Goal: Task Accomplishment & Management: Use online tool/utility

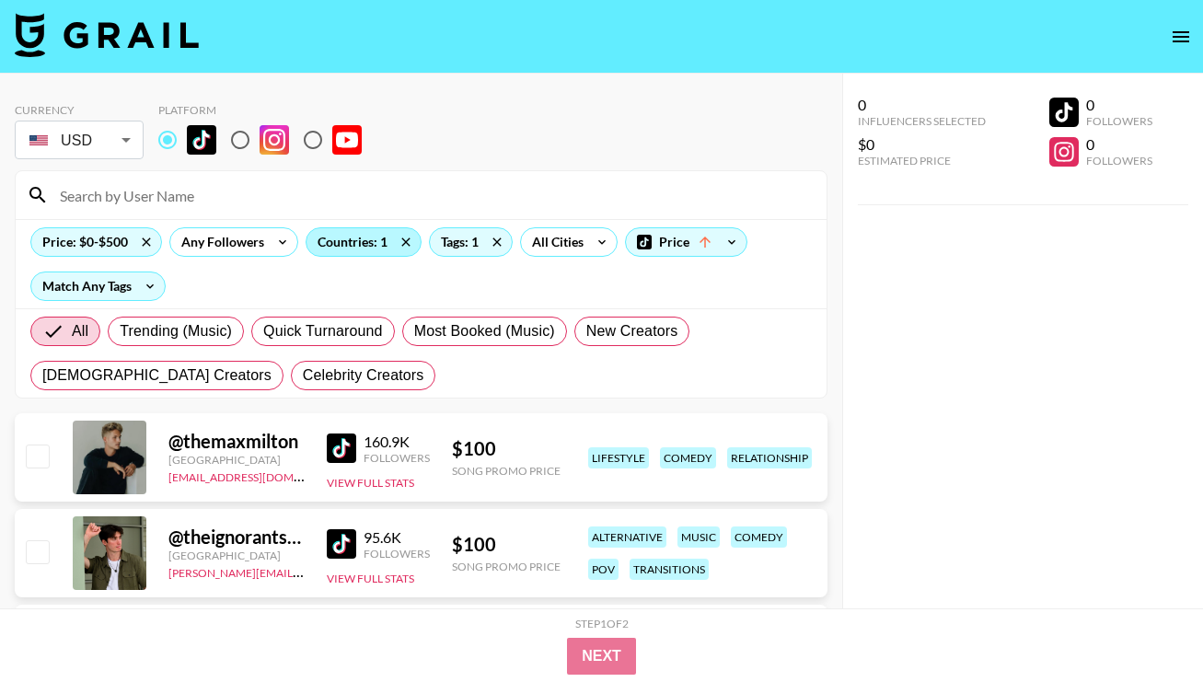
click at [354, 243] on div "Countries: 1" at bounding box center [364, 242] width 114 height 28
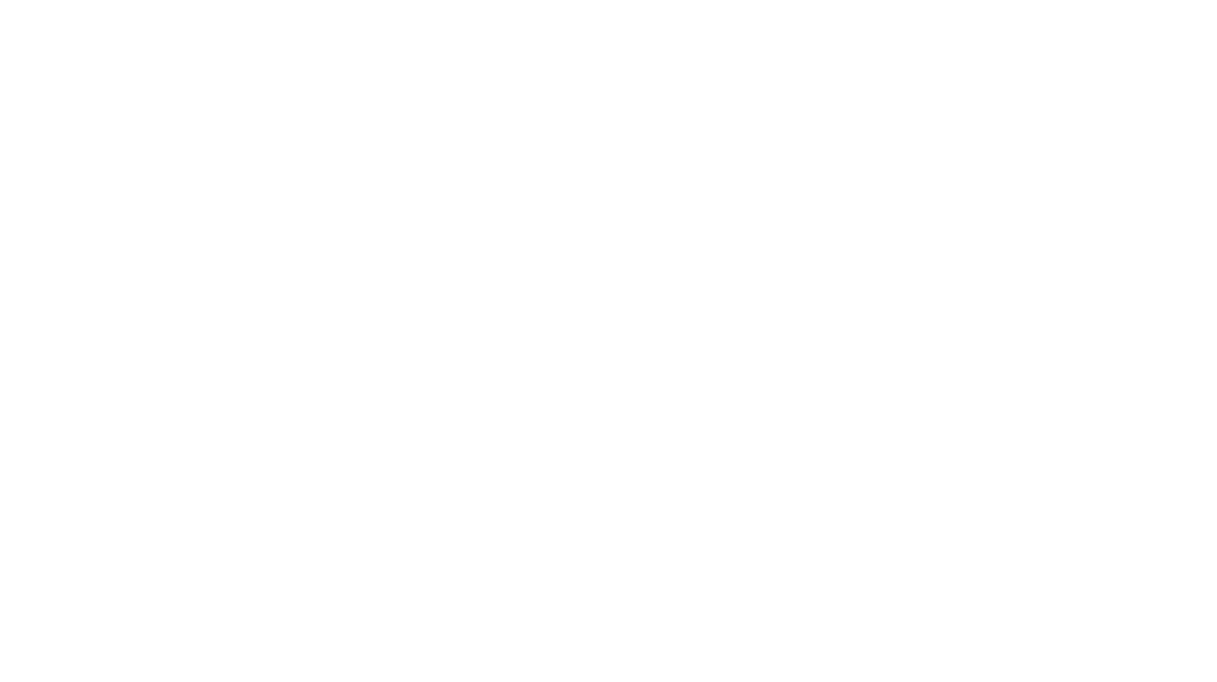
click at [913, 351] on body at bounding box center [608, 341] width 1217 height 682
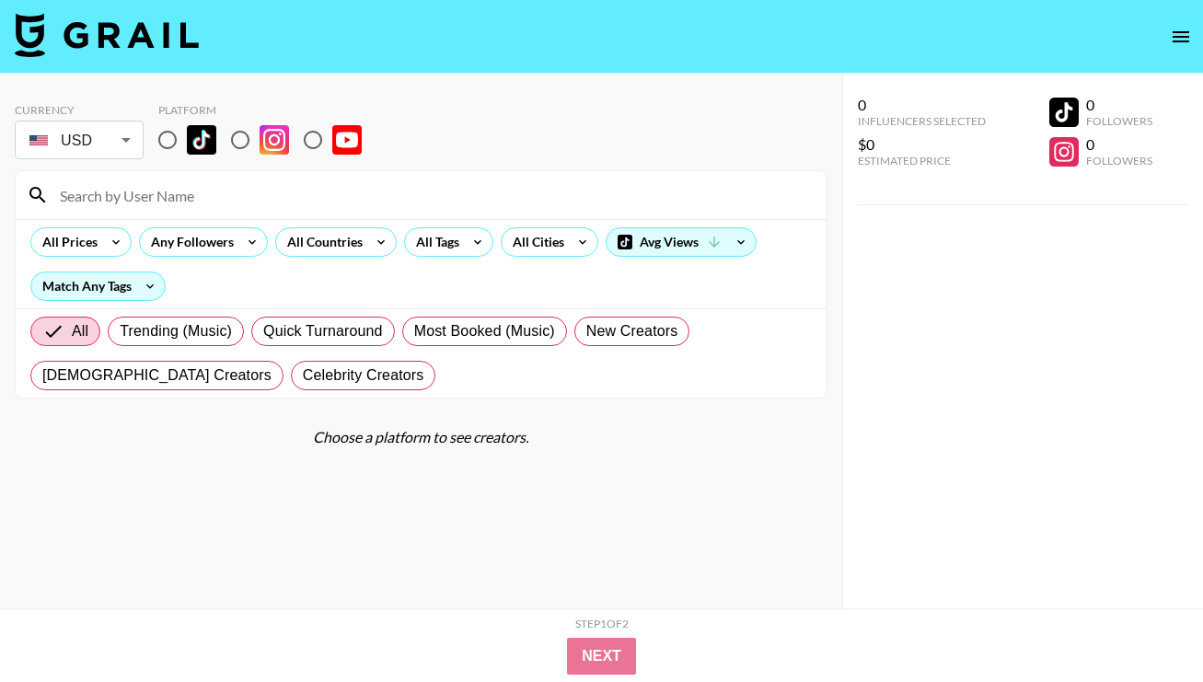
click at [367, 240] on icon at bounding box center [380, 242] width 29 height 28
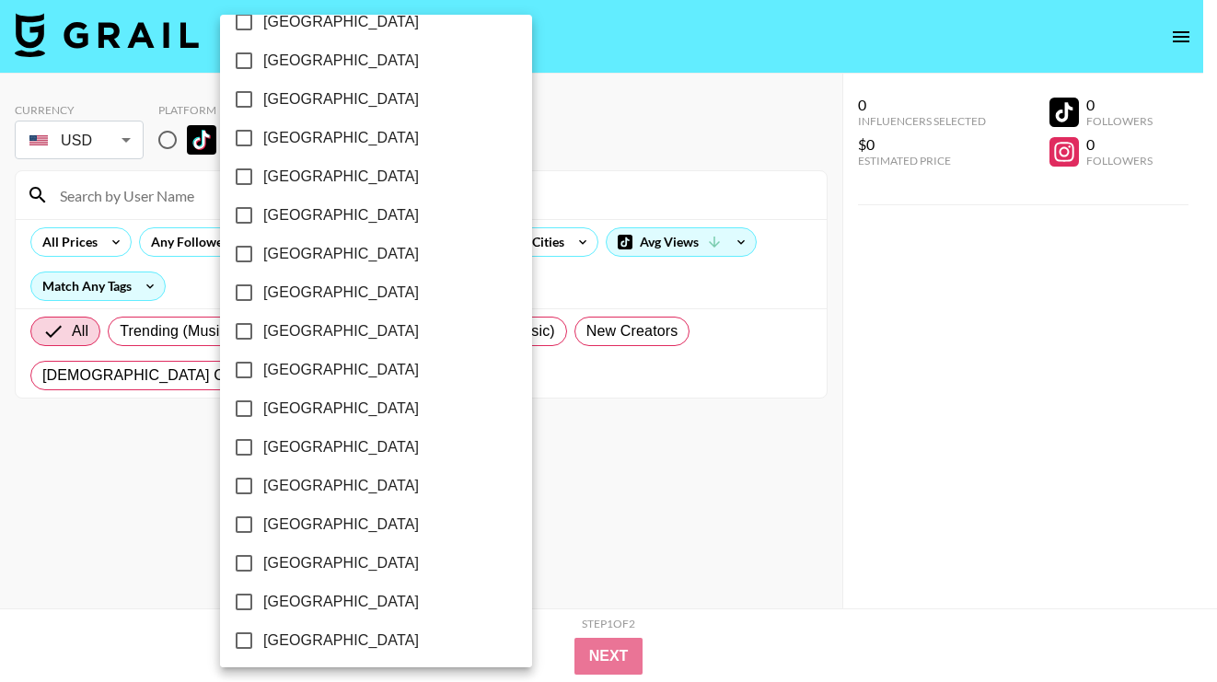
scroll to position [1461, 0]
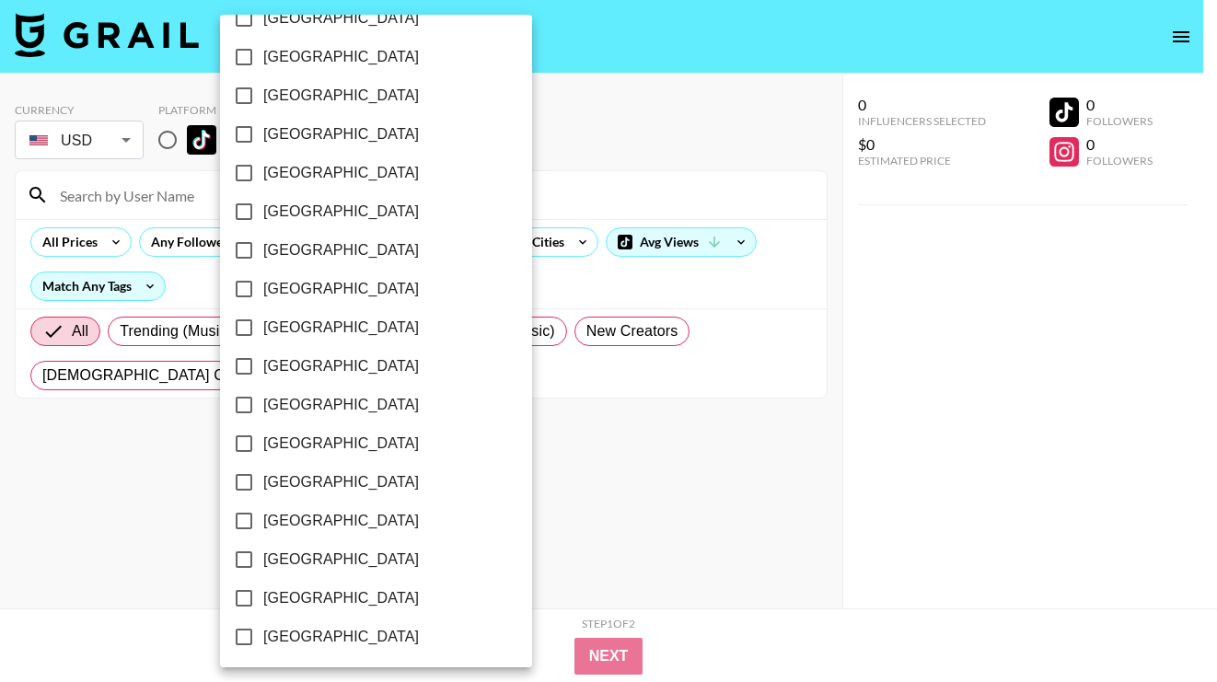
drag, startPoint x: 0, startPoint y: 0, endPoint x: 344, endPoint y: 597, distance: 689.6
click at [344, 597] on span "[GEOGRAPHIC_DATA]" at bounding box center [341, 598] width 156 height 22
click at [263, 597] on input "[GEOGRAPHIC_DATA]" at bounding box center [244, 598] width 39 height 39
checkbox input "true"
drag, startPoint x: 344, startPoint y: 597, endPoint x: 559, endPoint y: 284, distance: 379.5
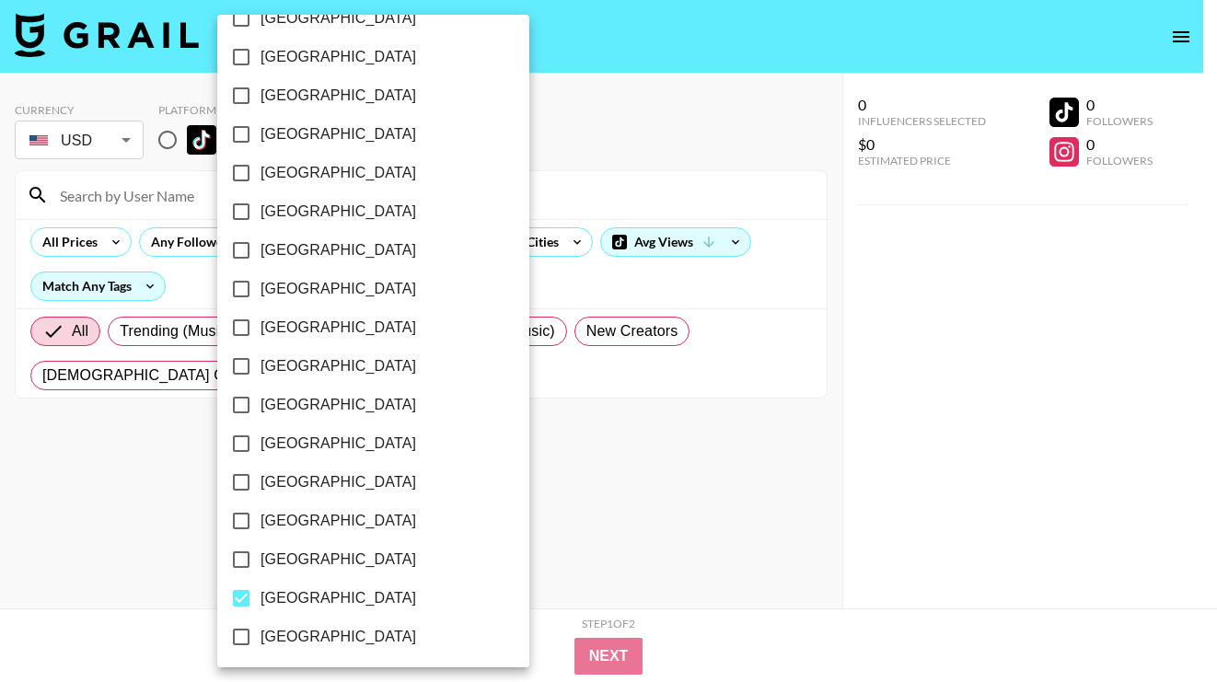
click at [559, 284] on div at bounding box center [608, 341] width 1217 height 682
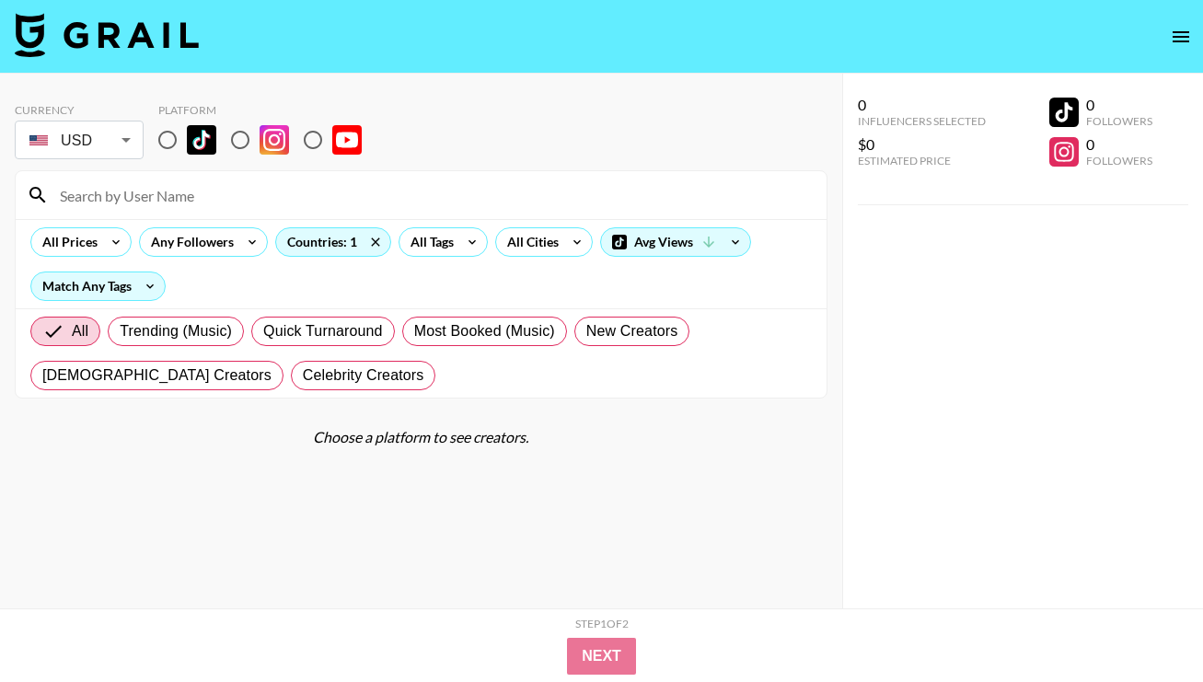
drag, startPoint x: 559, startPoint y: 284, endPoint x: 81, endPoint y: 237, distance: 480.2
click at [81, 237] on div "All Prices" at bounding box center [66, 242] width 70 height 28
click at [113, 242] on div at bounding box center [601, 341] width 1203 height 682
click at [109, 238] on div at bounding box center [601, 341] width 1203 height 682
drag, startPoint x: 81, startPoint y: 237, endPoint x: 180, endPoint y: 156, distance: 128.3
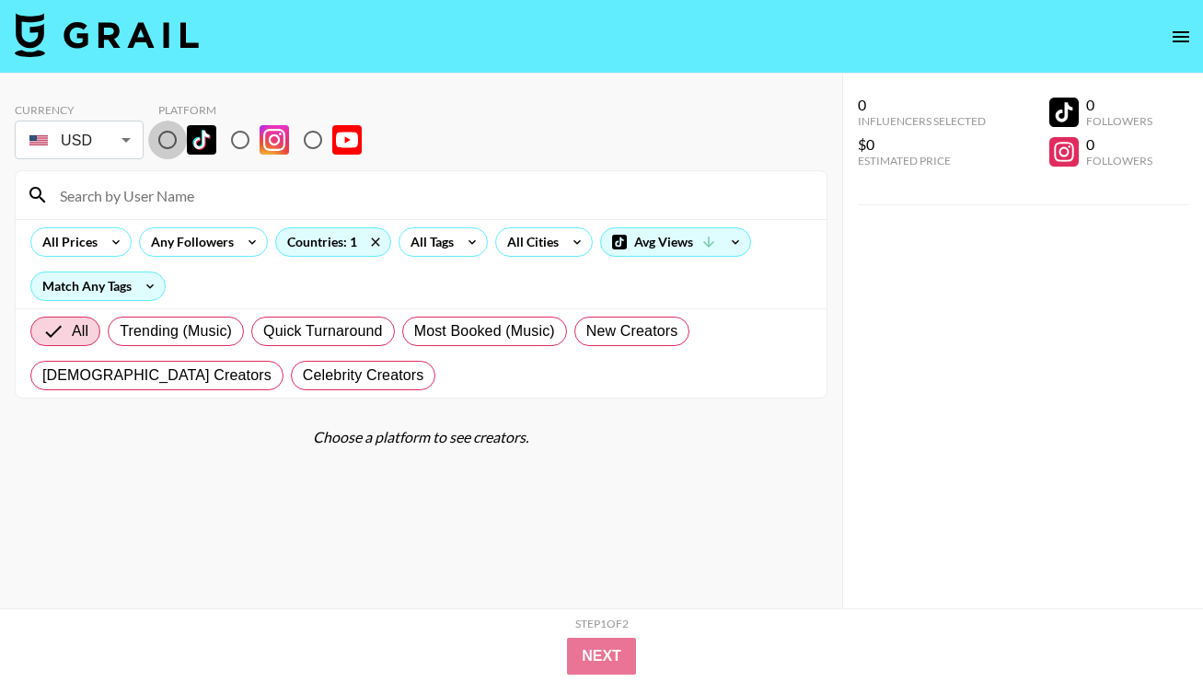
click at [180, 156] on input "radio" at bounding box center [167, 140] width 39 height 39
radio input "true"
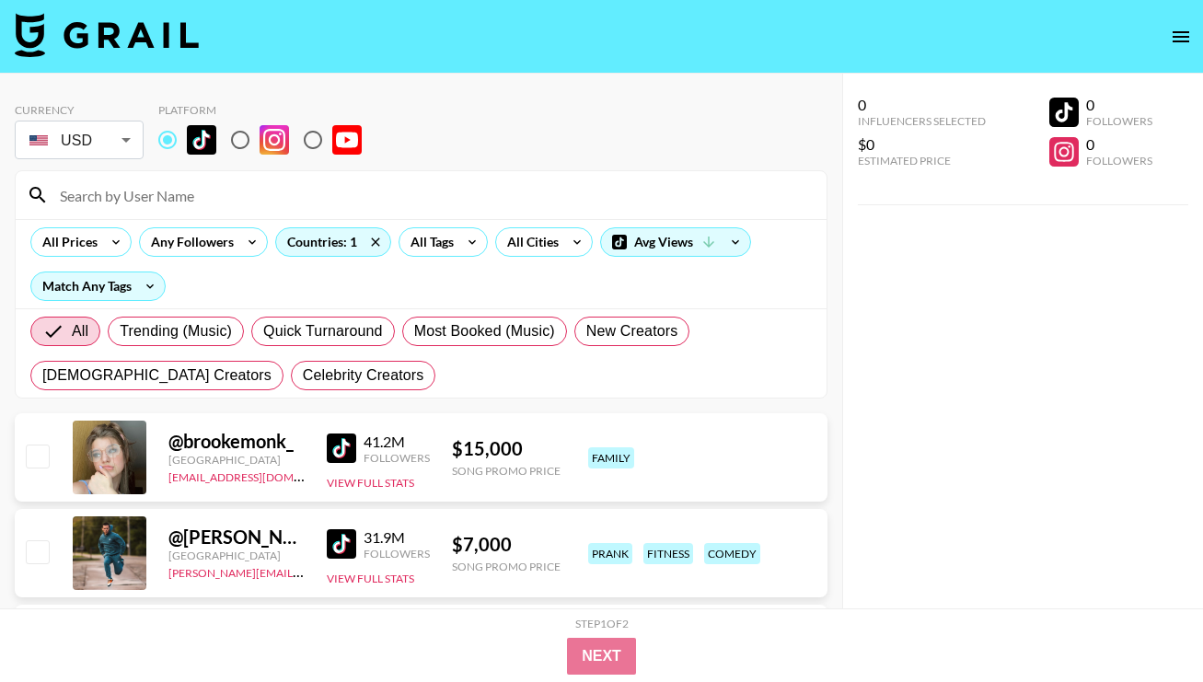
click at [108, 236] on icon at bounding box center [115, 242] width 29 height 28
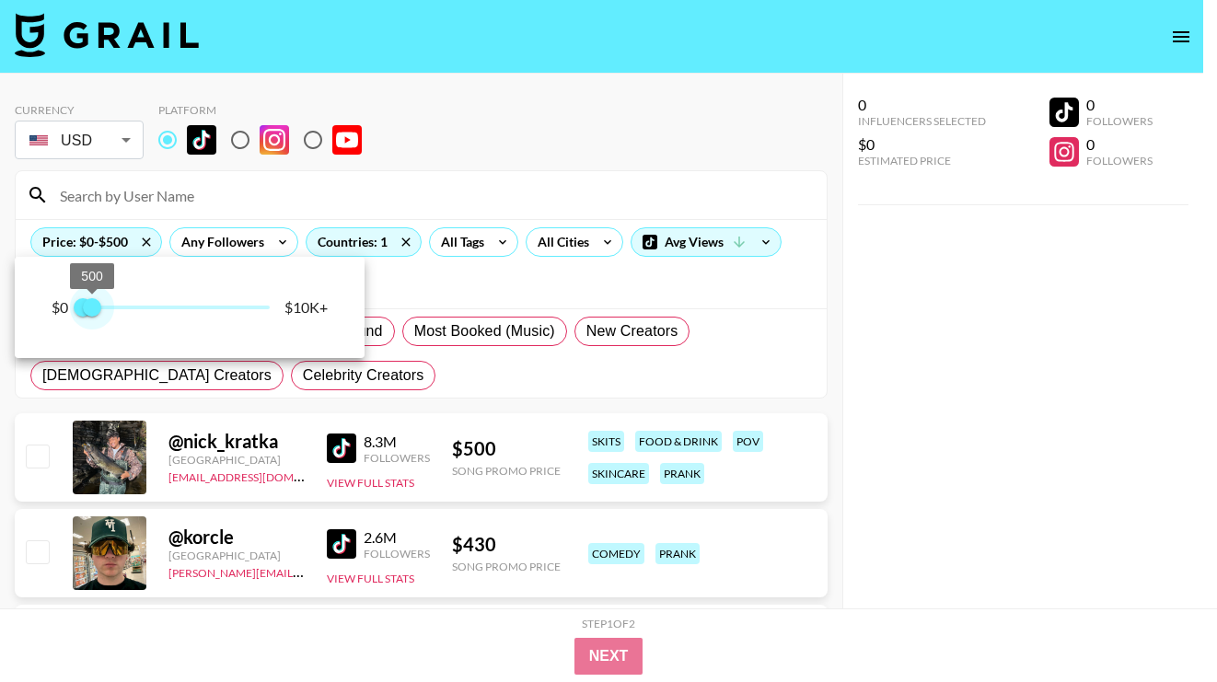
type input "250"
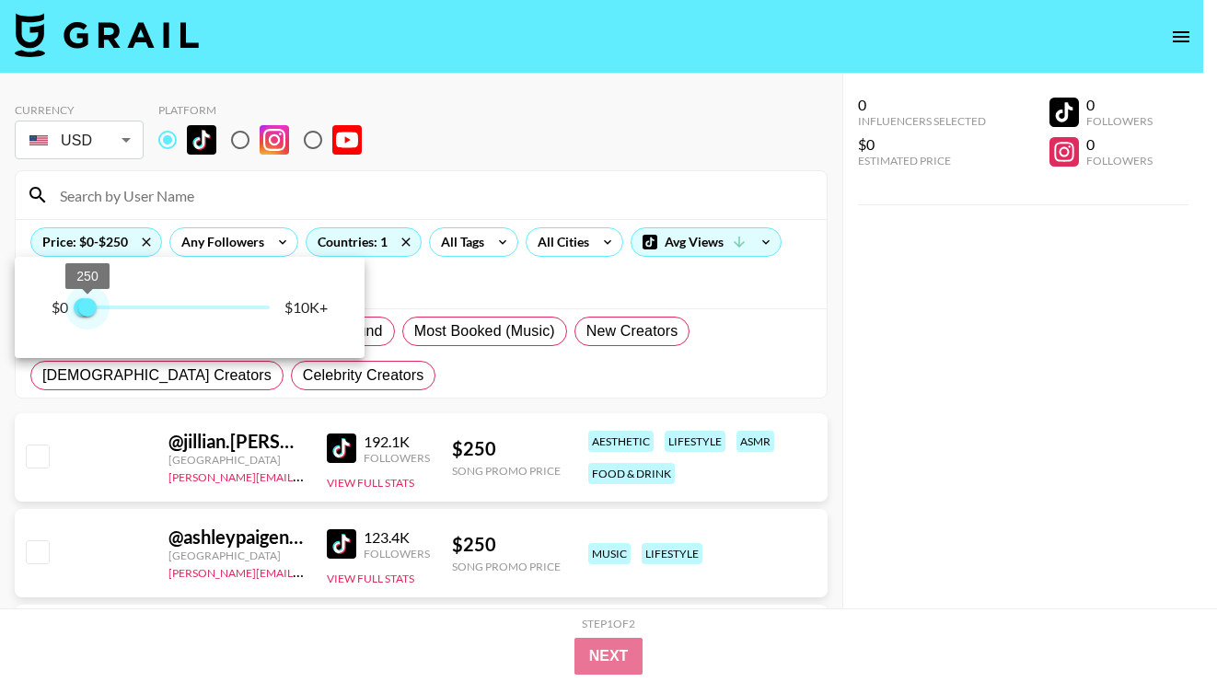
drag, startPoint x: 180, startPoint y: 156, endPoint x: 87, endPoint y: 312, distance: 182.0
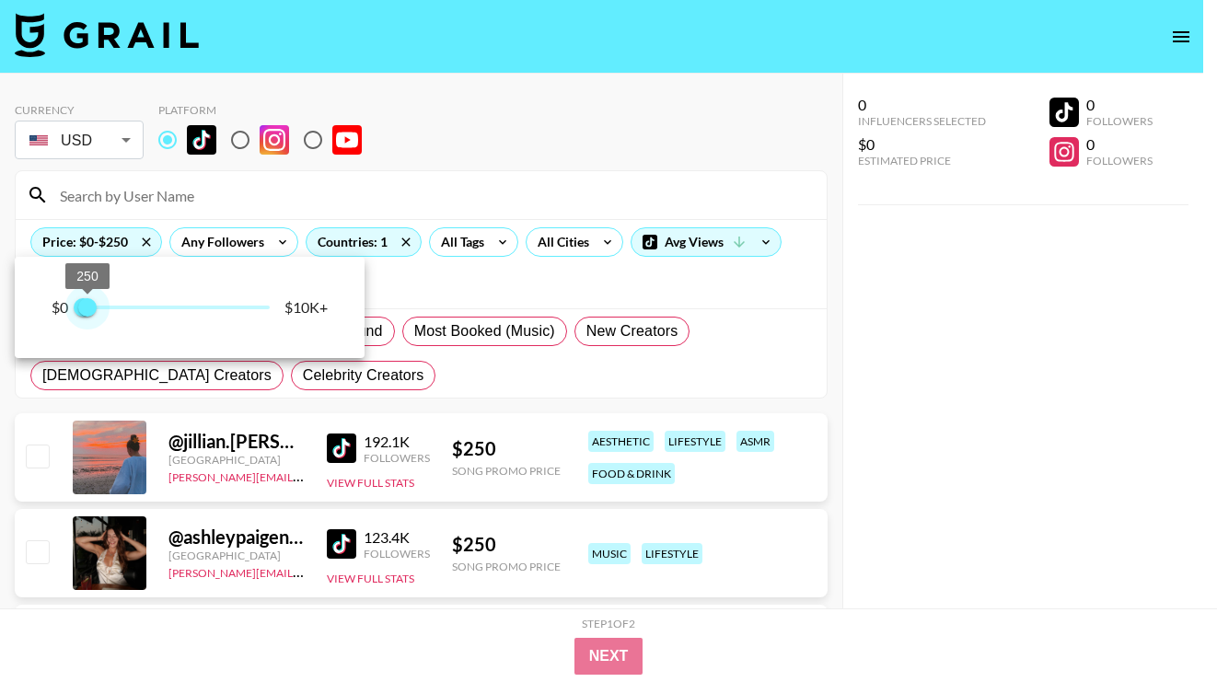
click at [87, 312] on span "250" at bounding box center [87, 307] width 18 height 18
drag, startPoint x: 87, startPoint y: 312, endPoint x: 750, endPoint y: 364, distance: 664.9
click at [750, 364] on div at bounding box center [608, 341] width 1217 height 682
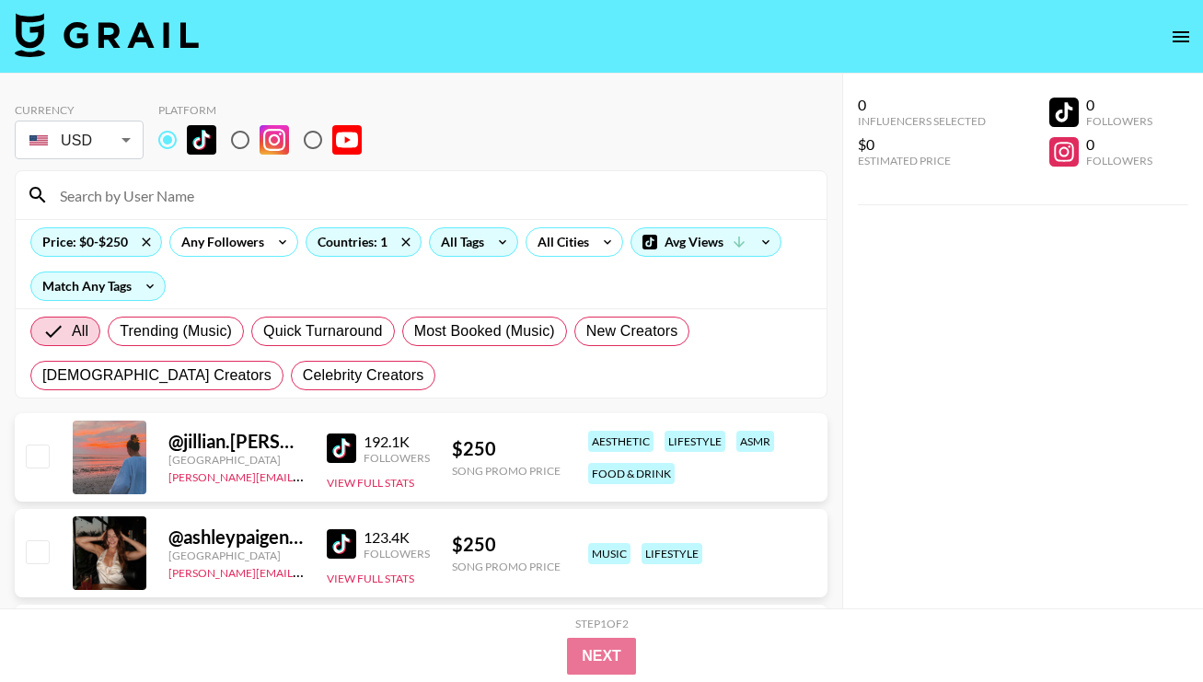
drag, startPoint x: 750, startPoint y: 364, endPoint x: 493, endPoint y: 243, distance: 283.8
click at [493, 243] on icon at bounding box center [502, 242] width 29 height 28
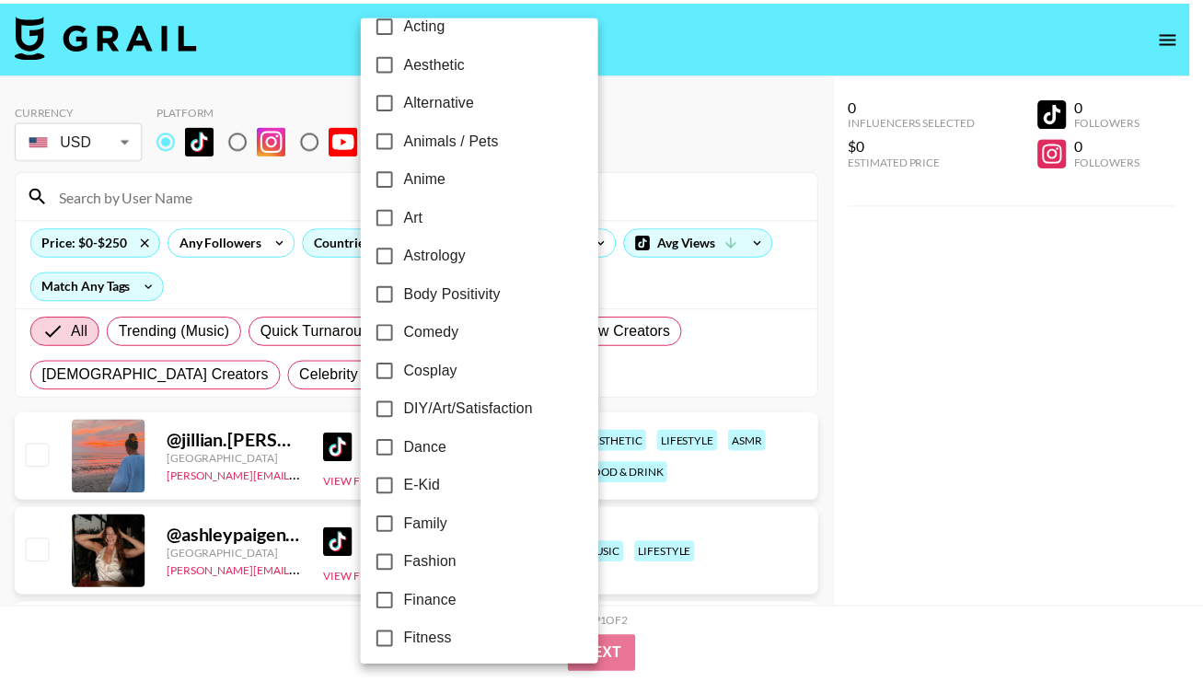
scroll to position [79, 0]
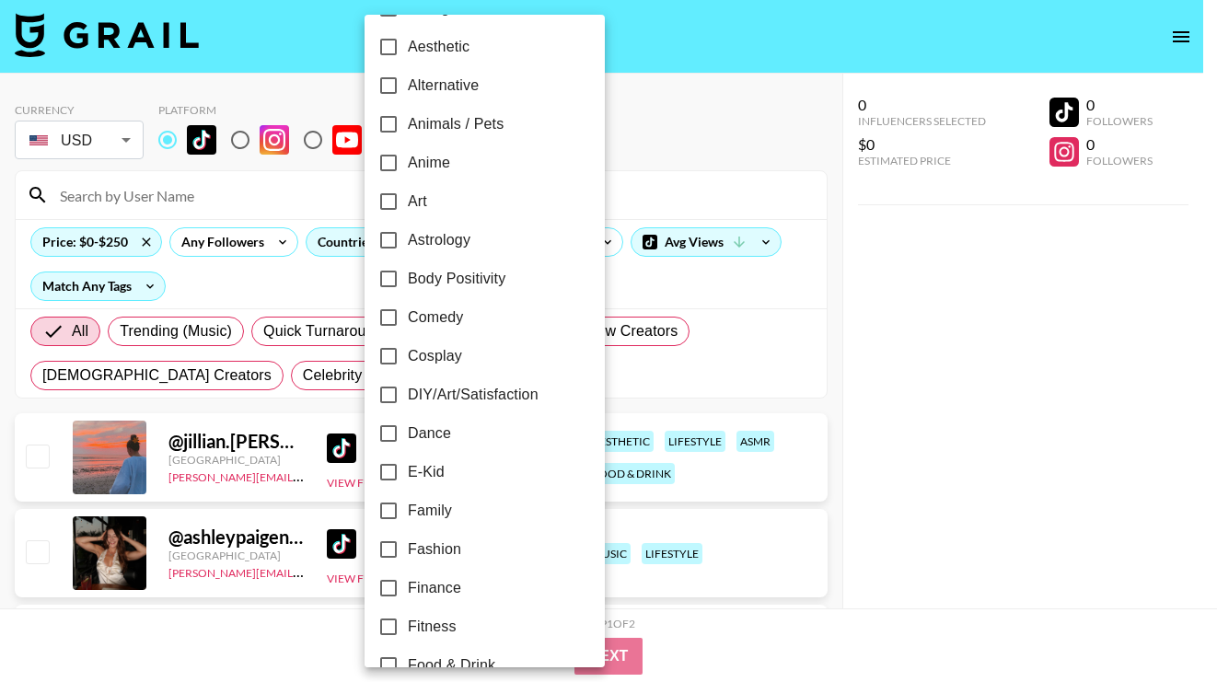
drag, startPoint x: 493, startPoint y: 243, endPoint x: 838, endPoint y: 336, distance: 356.7
click at [838, 336] on div at bounding box center [608, 341] width 1217 height 682
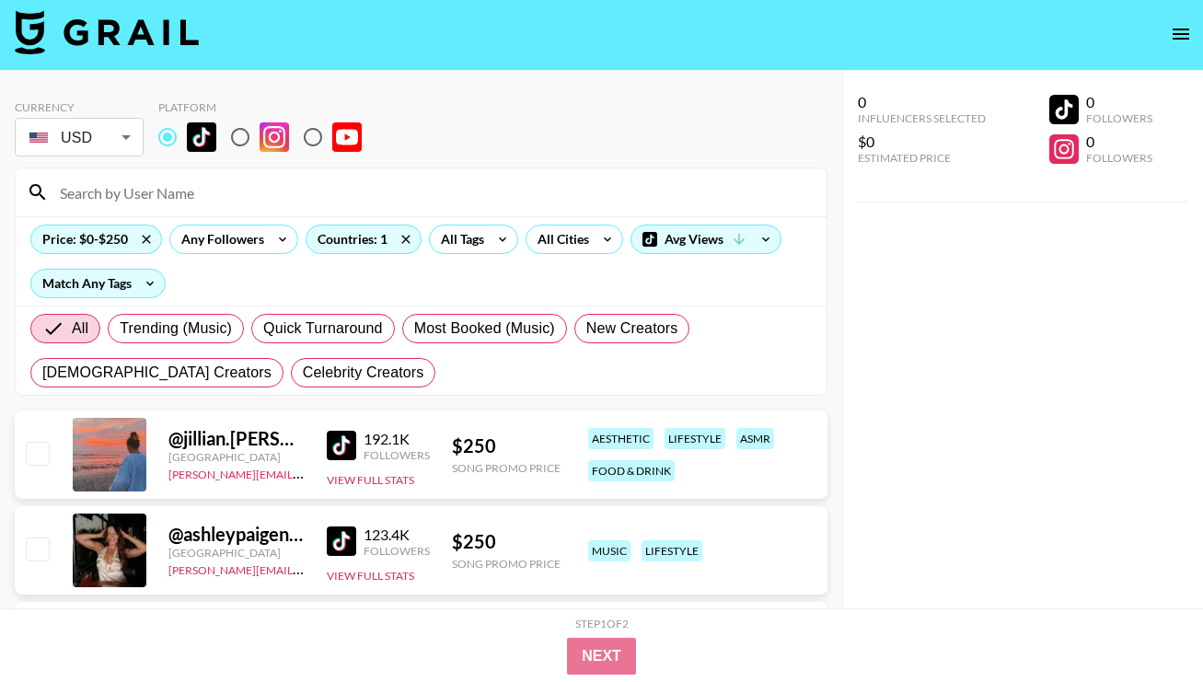
scroll to position [4, 0]
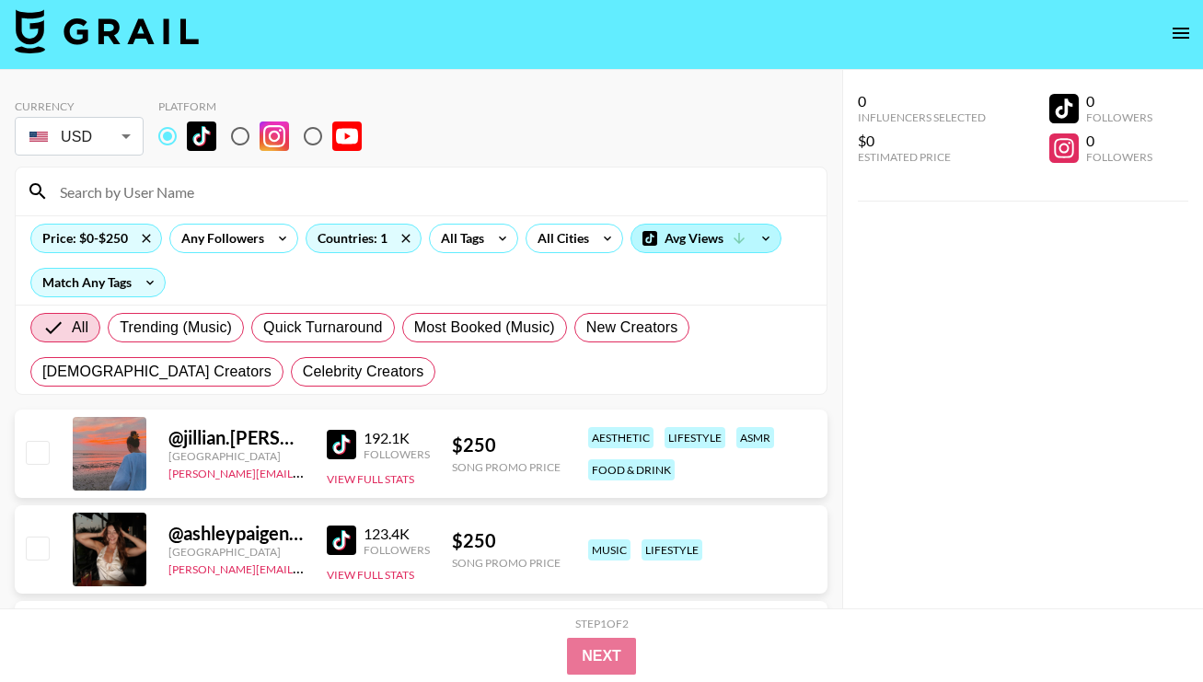
drag, startPoint x: 838, startPoint y: 336, endPoint x: 727, endPoint y: 238, distance: 148.0
click at [727, 238] on div "Avg Views" at bounding box center [706, 239] width 149 height 28
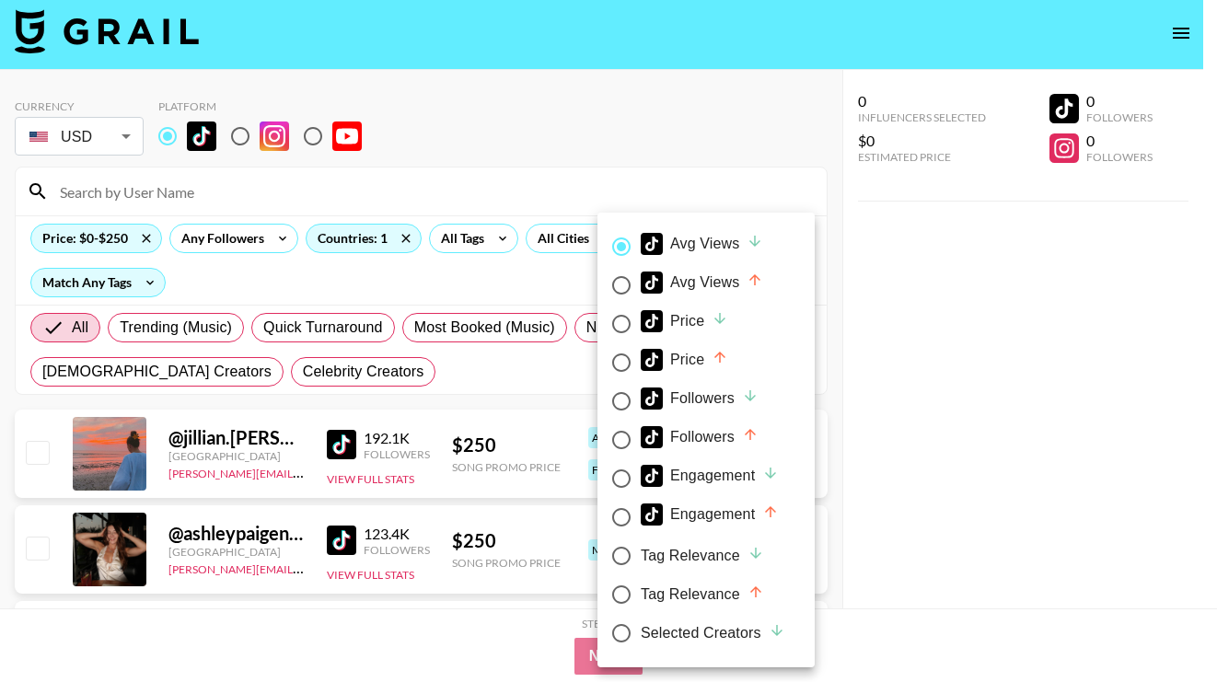
click at [893, 296] on div at bounding box center [608, 341] width 1217 height 682
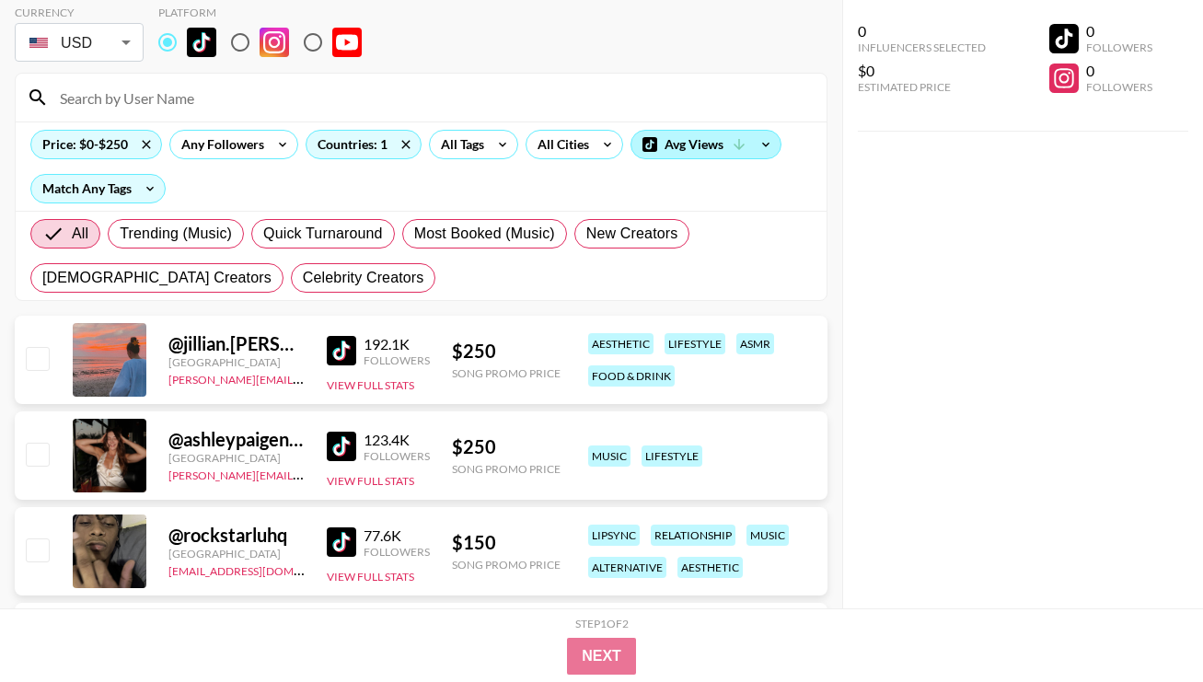
scroll to position [0, 0]
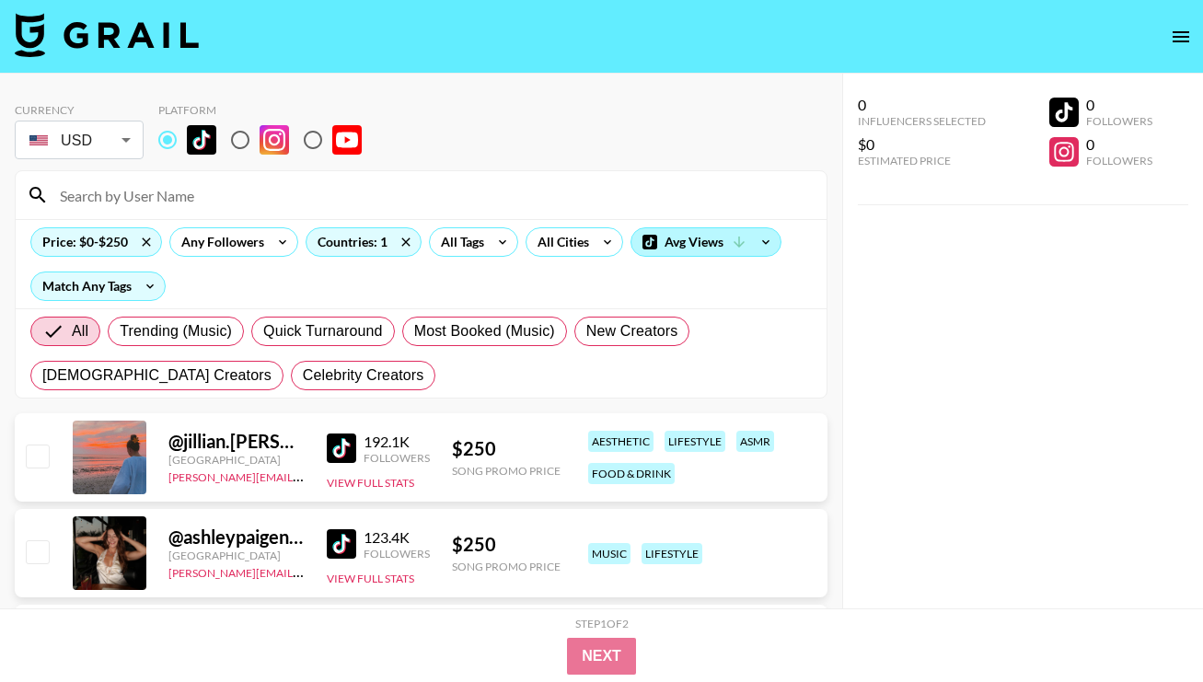
click at [723, 237] on div "Avg Views" at bounding box center [706, 242] width 149 height 28
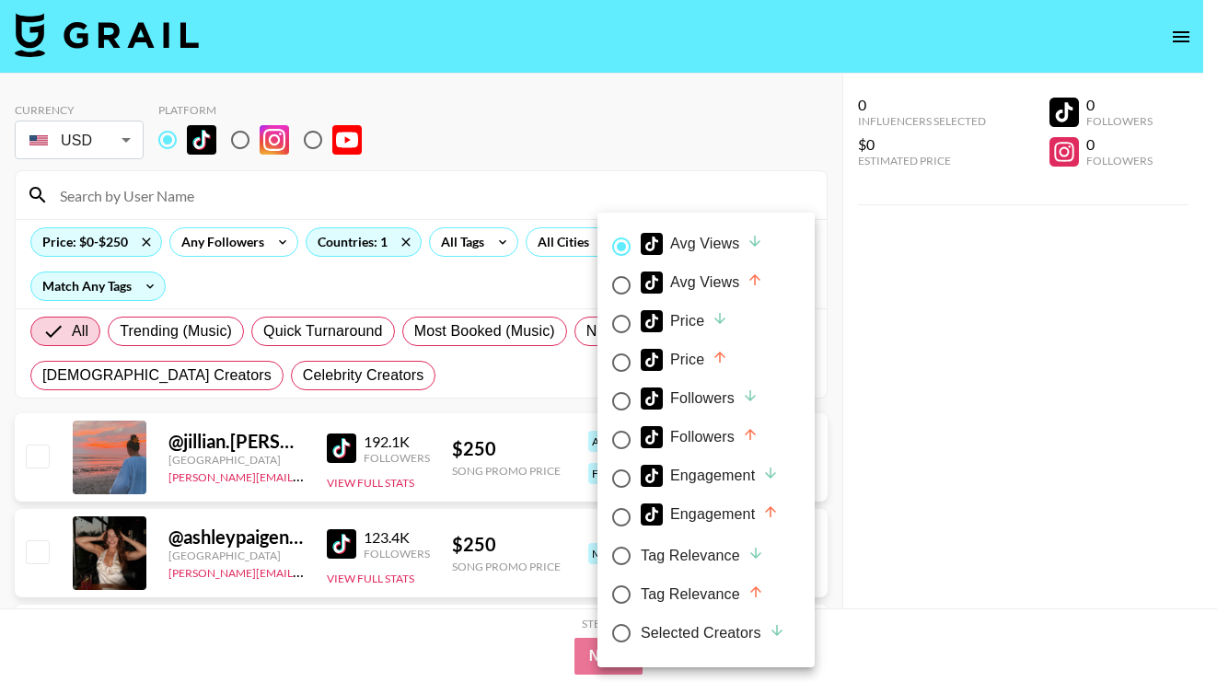
click at [714, 368] on div "Price" at bounding box center [684, 360] width 87 height 22
click at [641, 368] on input "Price" at bounding box center [621, 362] width 39 height 39
radio input "true"
radio input "false"
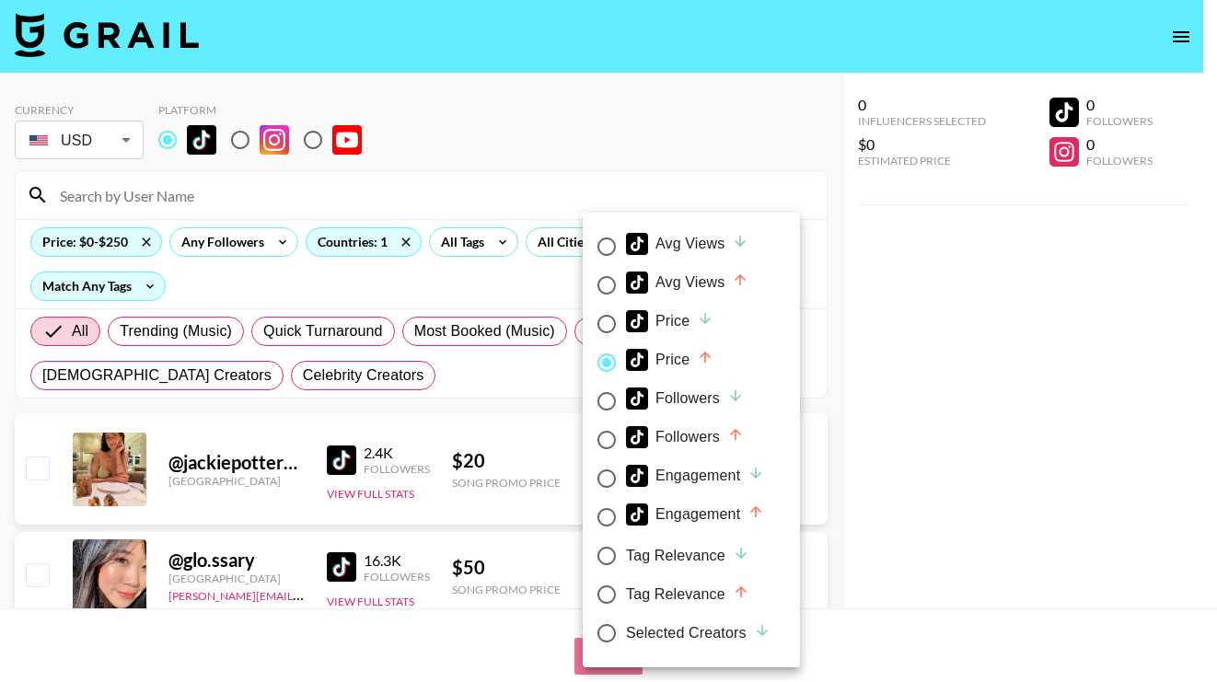
click at [920, 390] on div at bounding box center [608, 341] width 1217 height 682
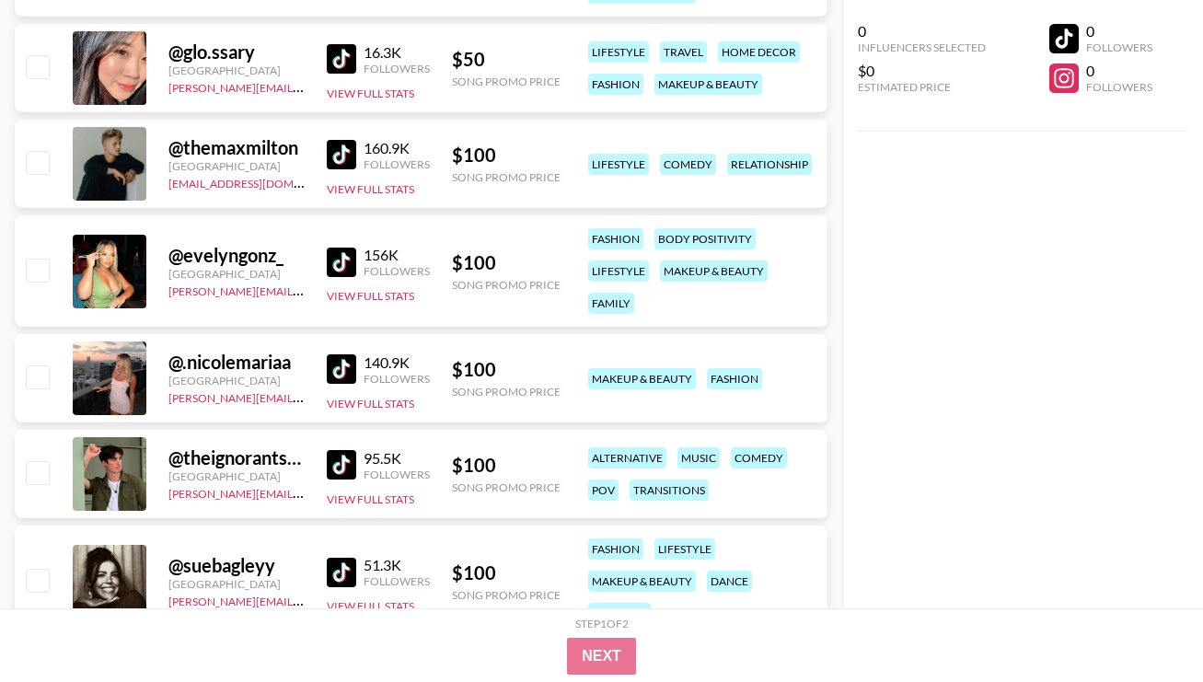
scroll to position [593, 0]
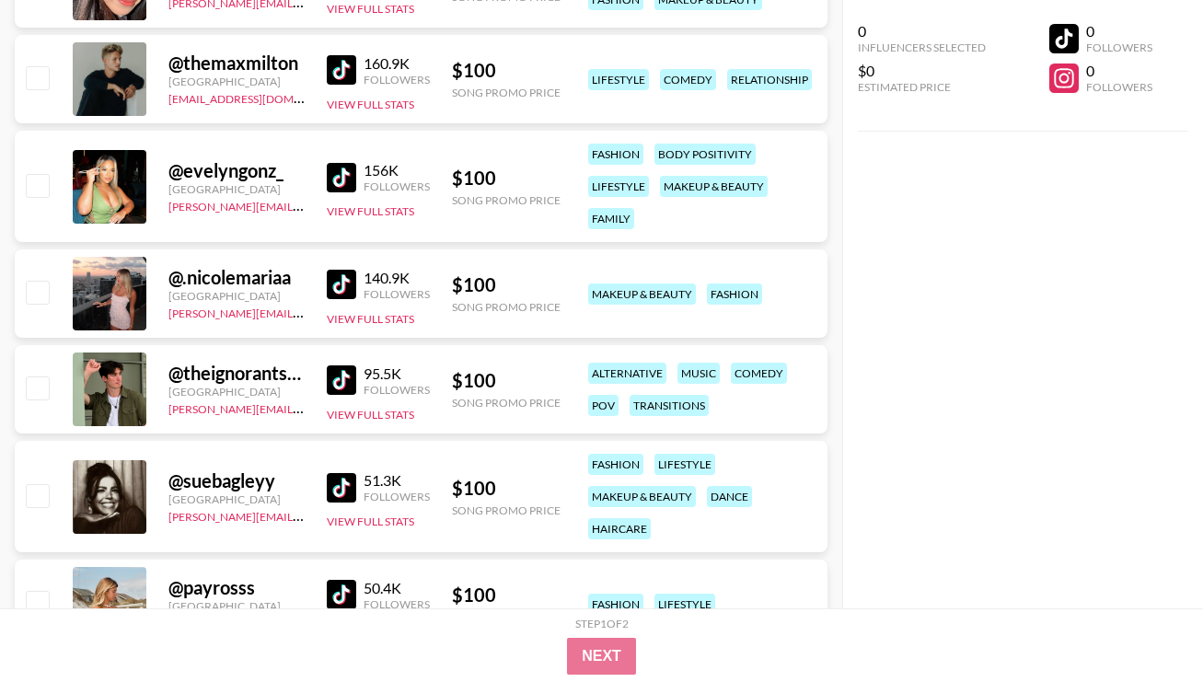
drag, startPoint x: 727, startPoint y: 238, endPoint x: 342, endPoint y: 282, distance: 388.3
click at [342, 282] on img at bounding box center [341, 284] width 29 height 29
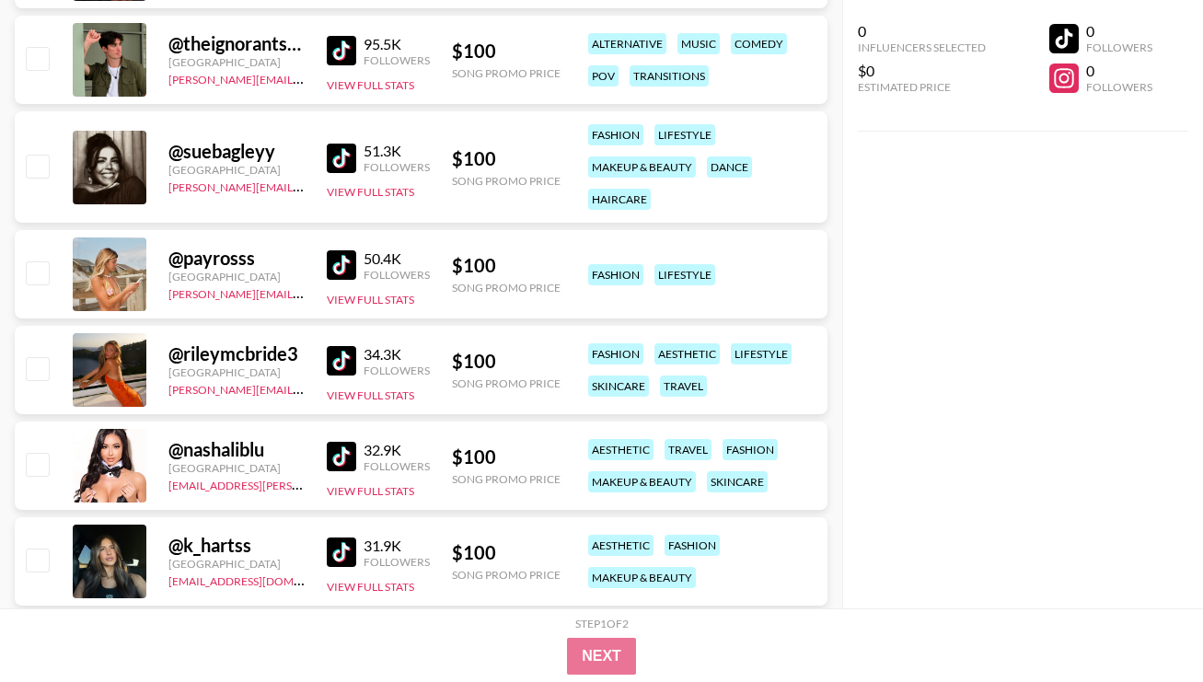
scroll to position [926, 0]
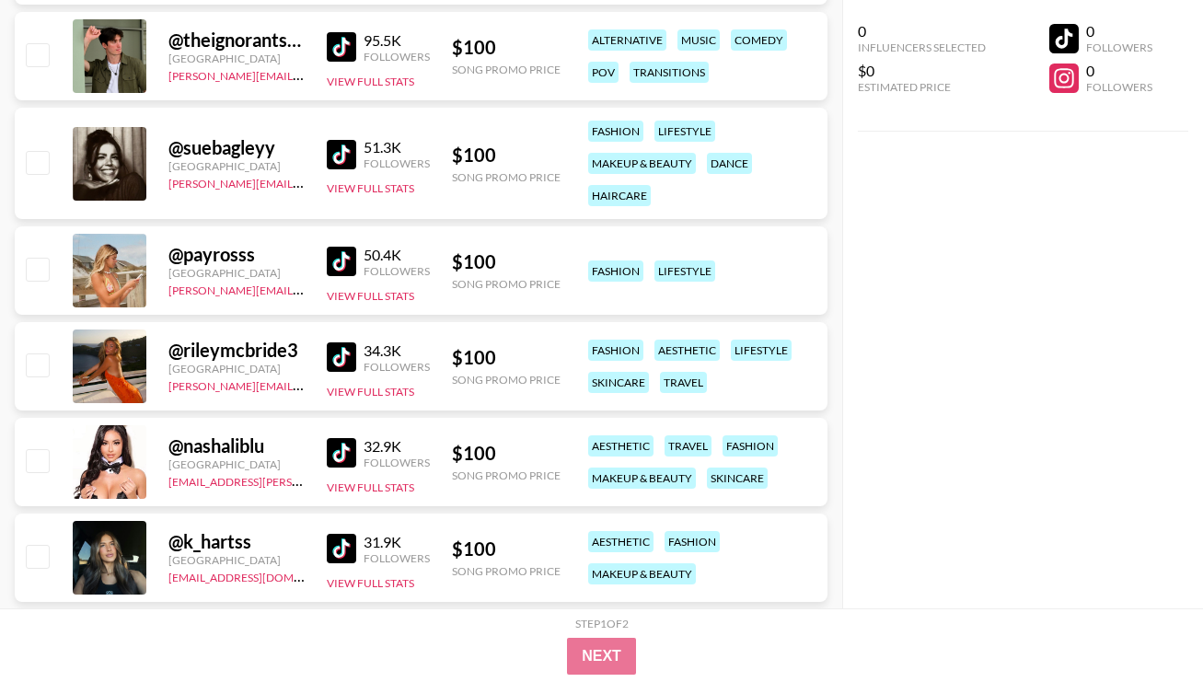
click at [342, 256] on img at bounding box center [341, 261] width 29 height 29
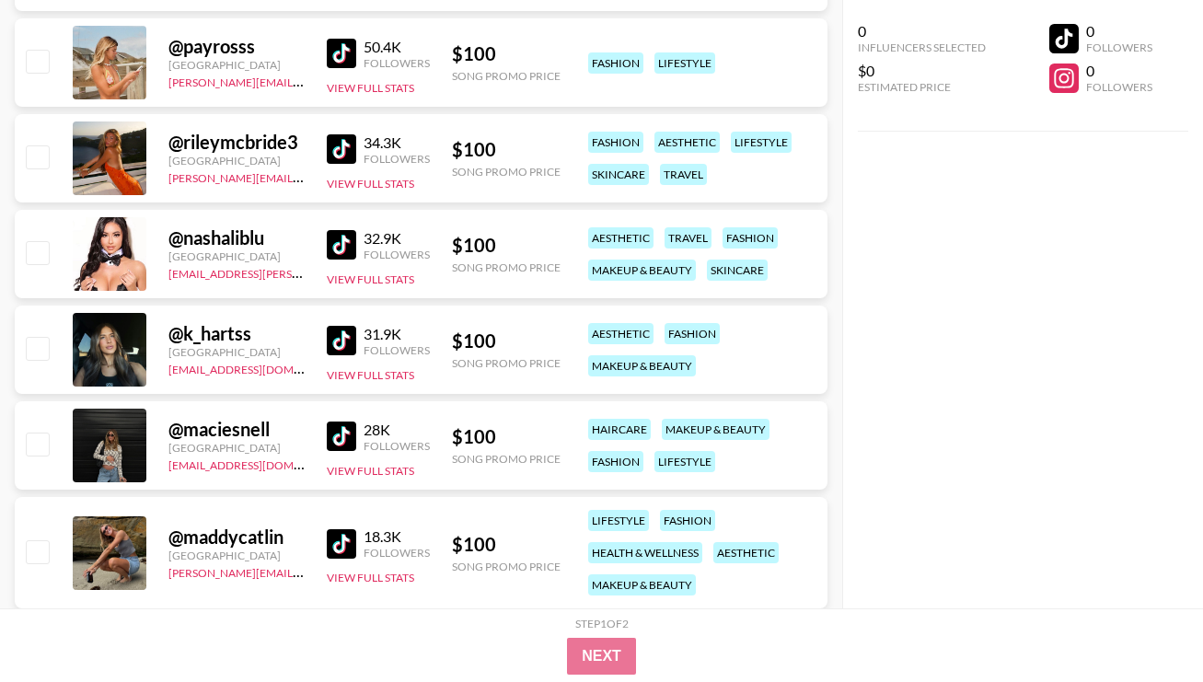
scroll to position [1211, 0]
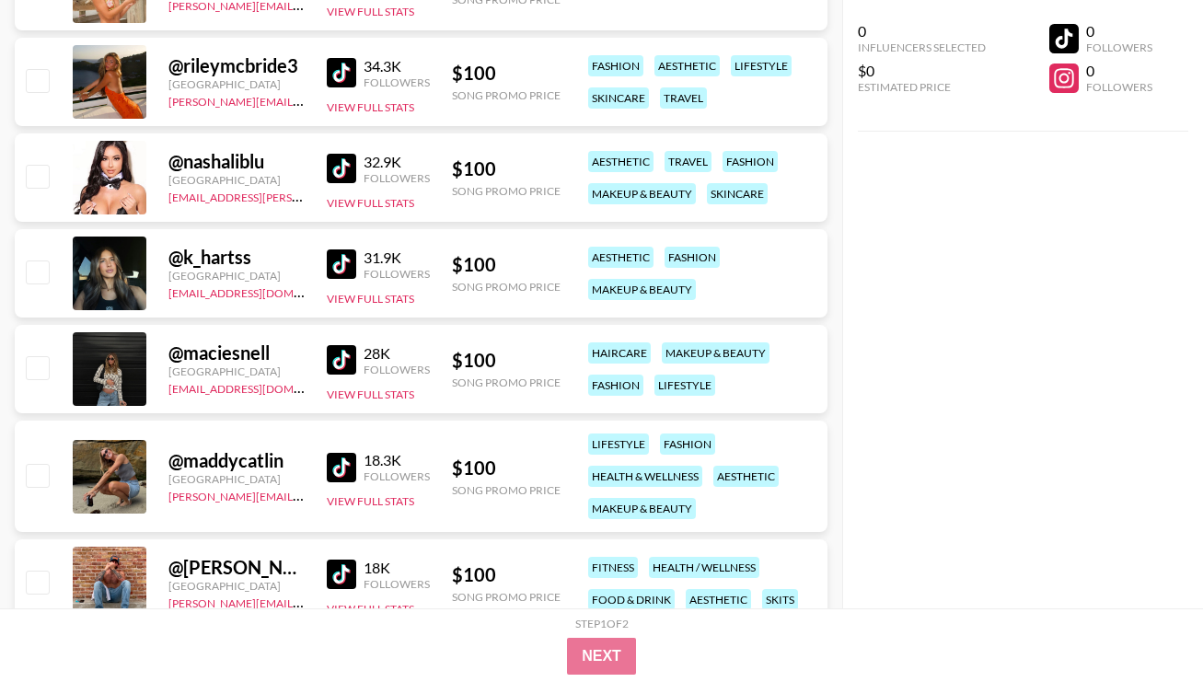
click at [343, 249] on img at bounding box center [341, 263] width 29 height 29
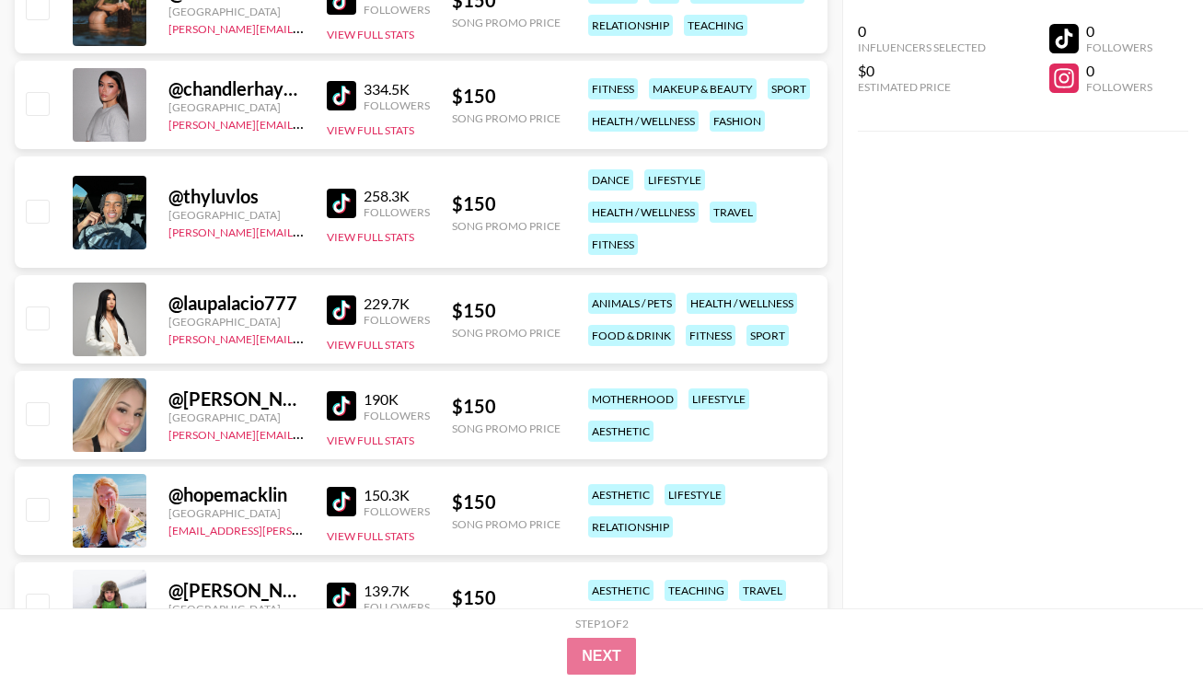
scroll to position [3617, 0]
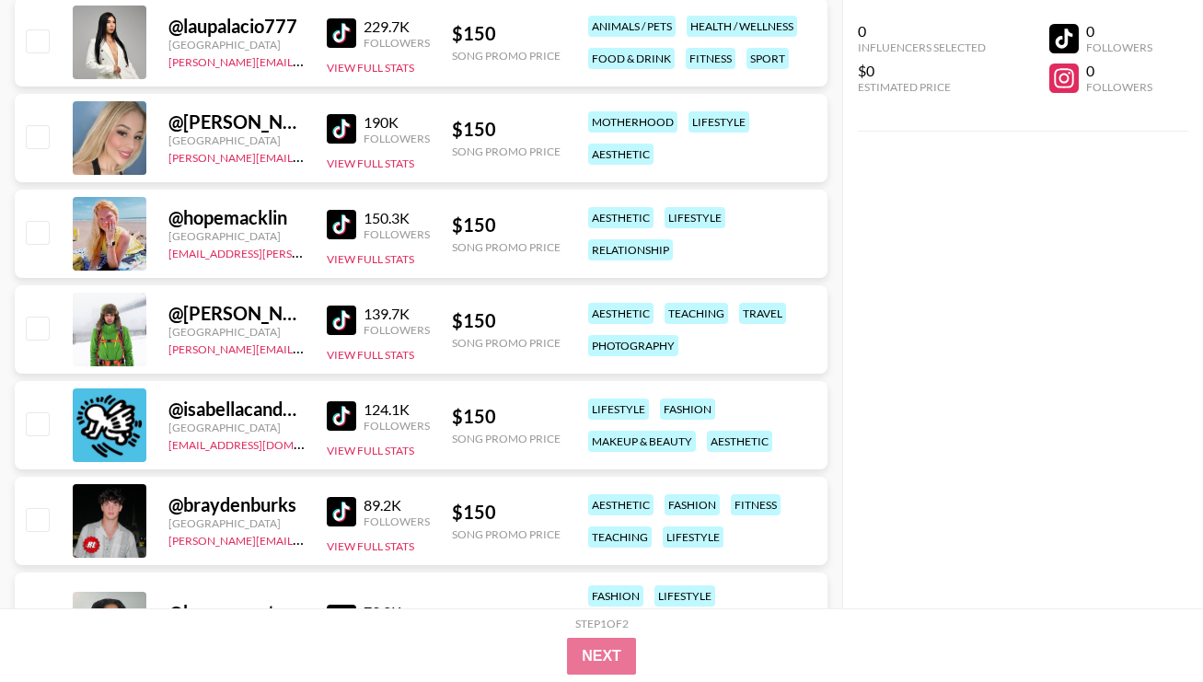
drag, startPoint x: 342, startPoint y: 282, endPoint x: 352, endPoint y: 216, distance: 66.1
click at [352, 216] on img at bounding box center [341, 224] width 29 height 29
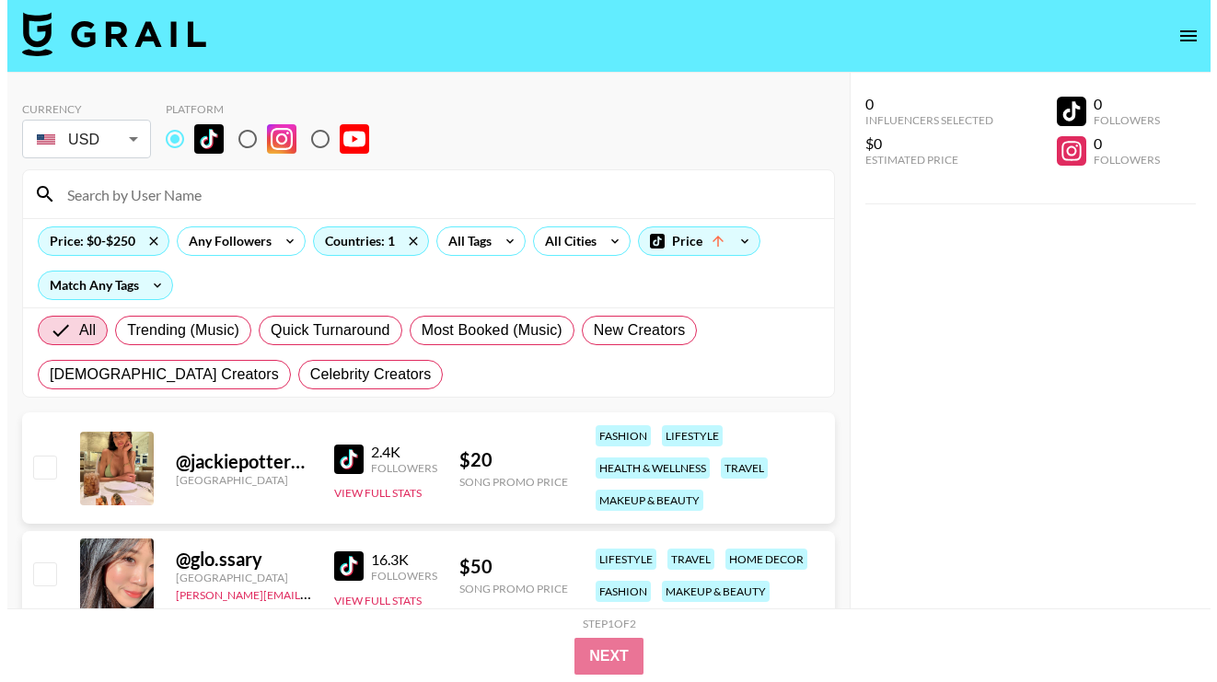
scroll to position [0, 0]
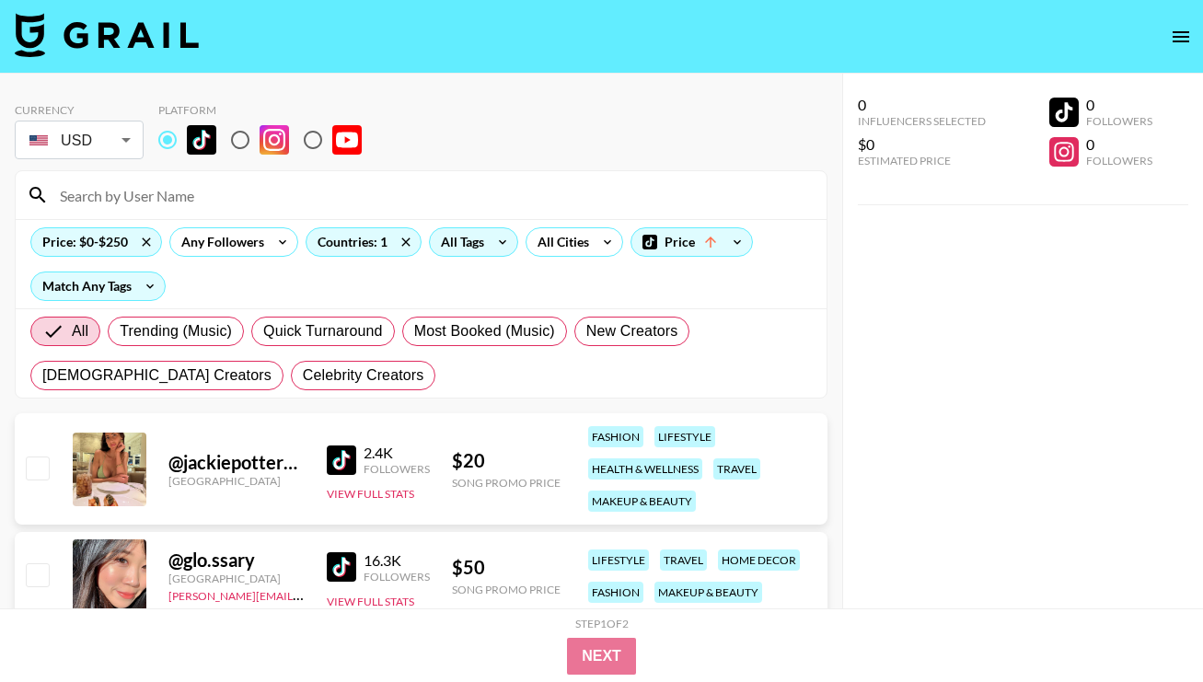
click at [466, 239] on div "All Tags" at bounding box center [459, 242] width 58 height 28
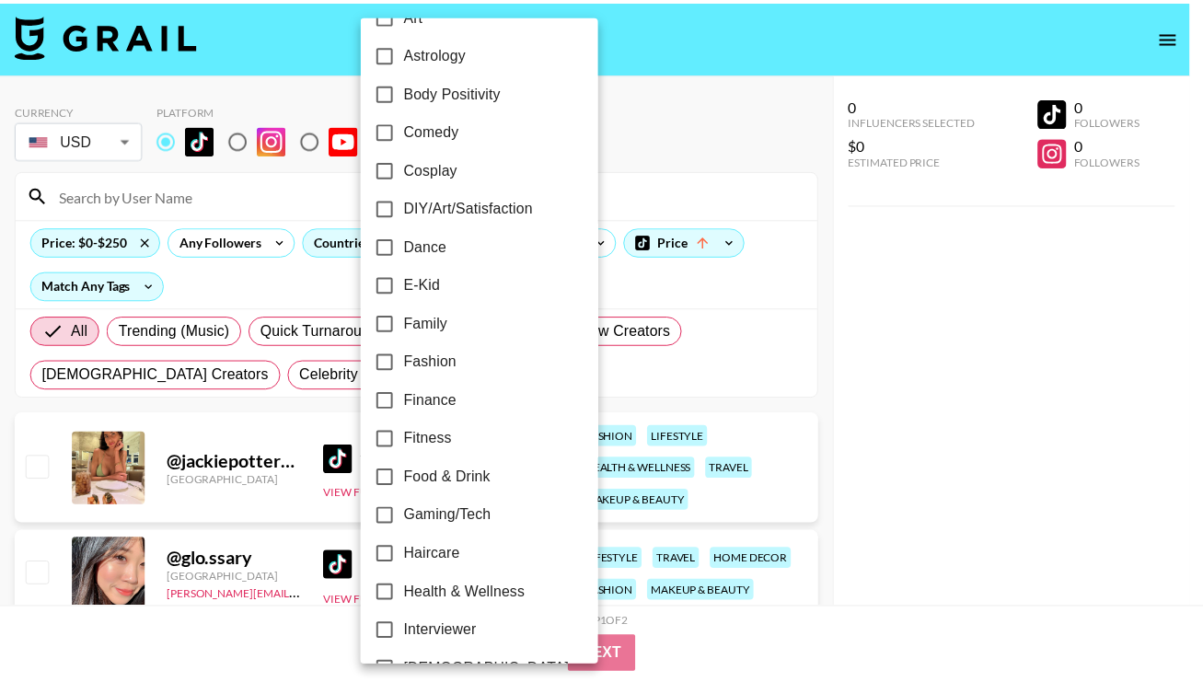
scroll to position [285, 0]
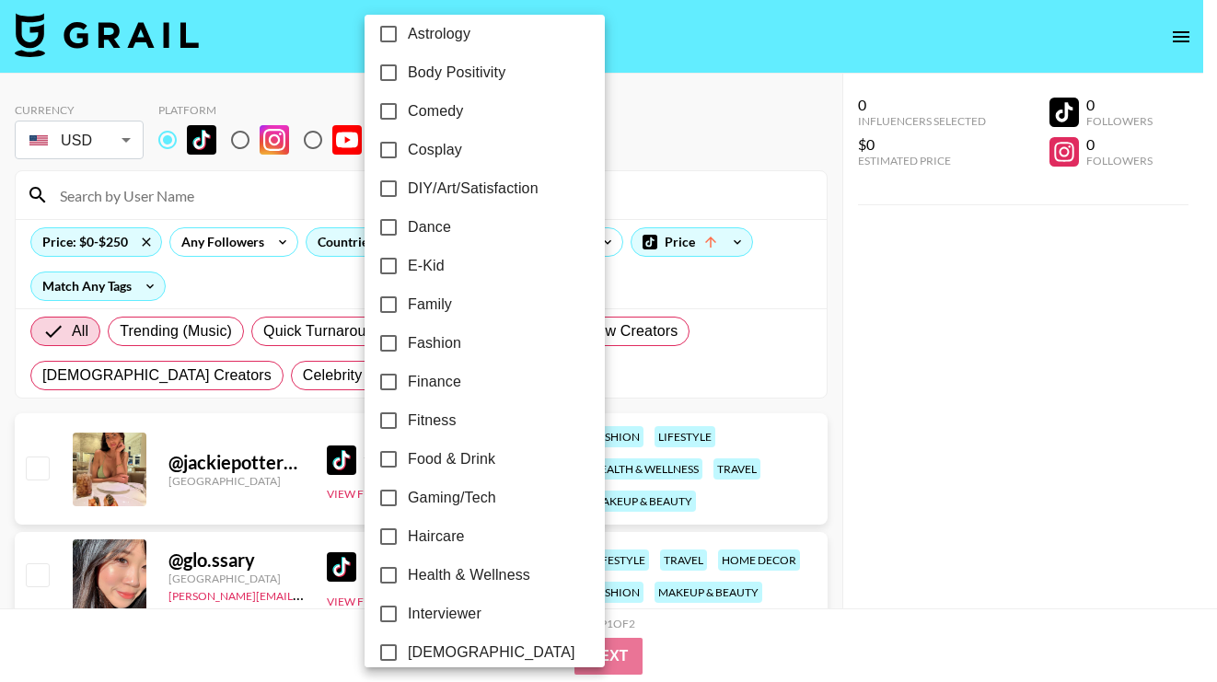
click at [439, 115] on span "Comedy" at bounding box center [435, 111] width 55 height 22
click at [408, 115] on input "Comedy" at bounding box center [388, 111] width 39 height 39
checkbox input "true"
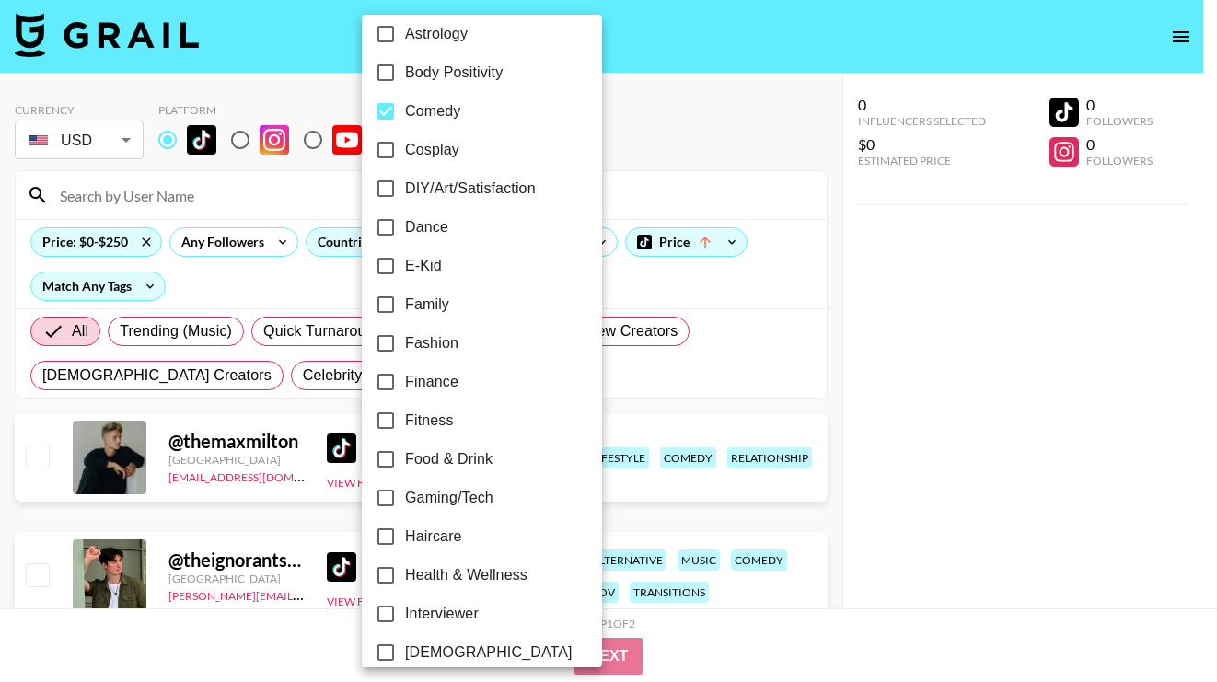
click at [854, 319] on div at bounding box center [608, 341] width 1217 height 682
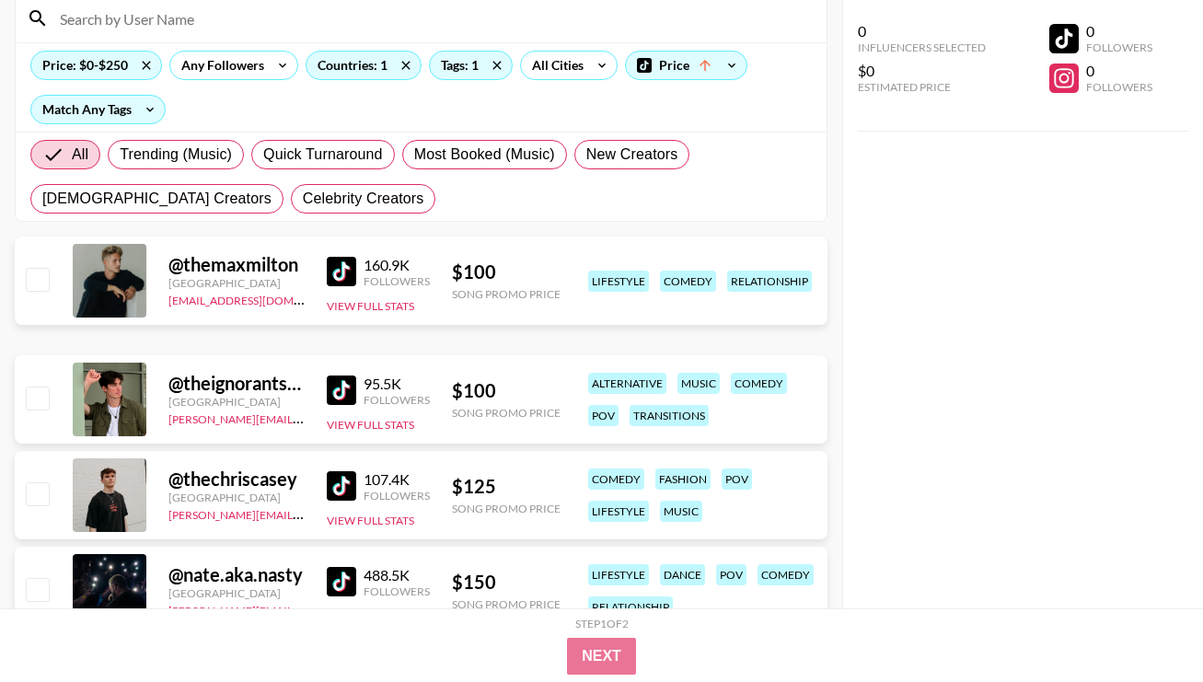
scroll to position [0, 0]
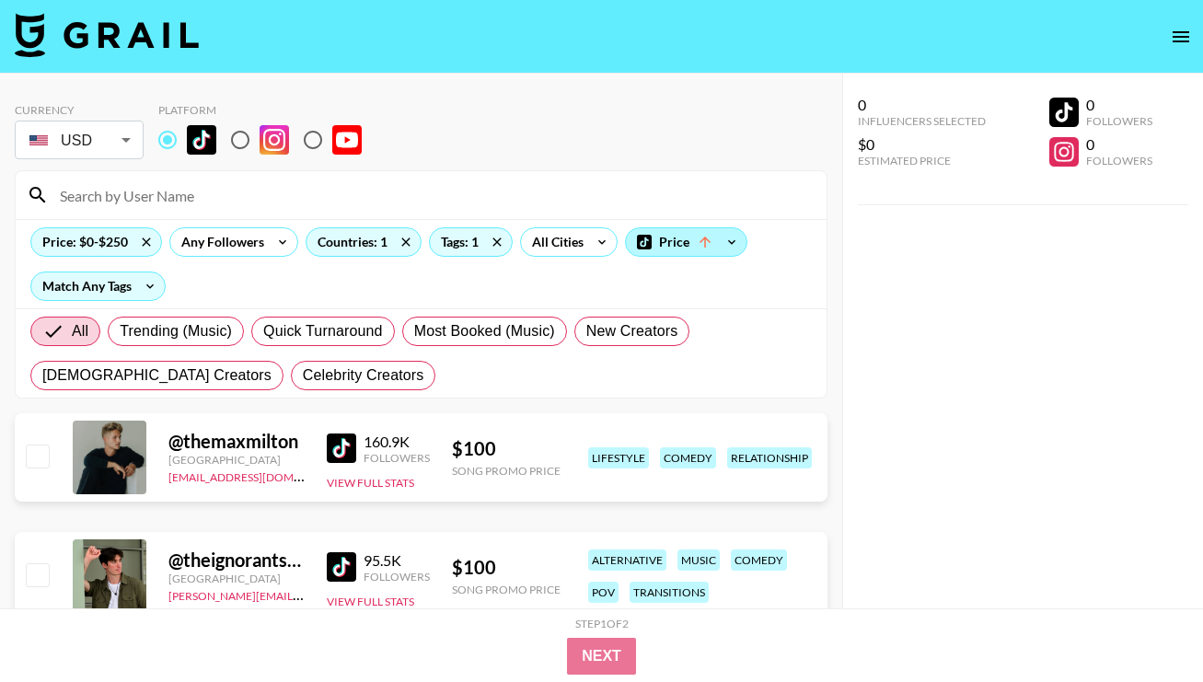
click at [694, 240] on div "Price" at bounding box center [686, 242] width 121 height 28
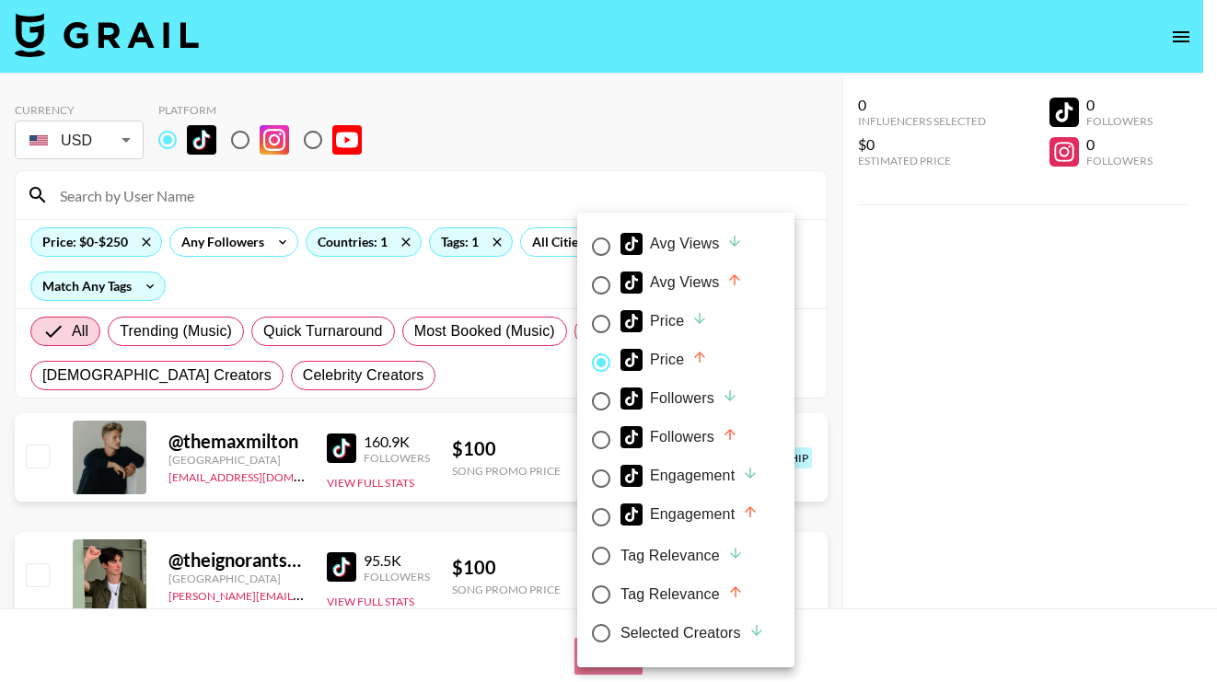
click at [692, 249] on div "Avg Views" at bounding box center [682, 244] width 122 height 22
click at [621, 249] on input "Avg Views" at bounding box center [601, 246] width 39 height 39
radio input "true"
radio input "false"
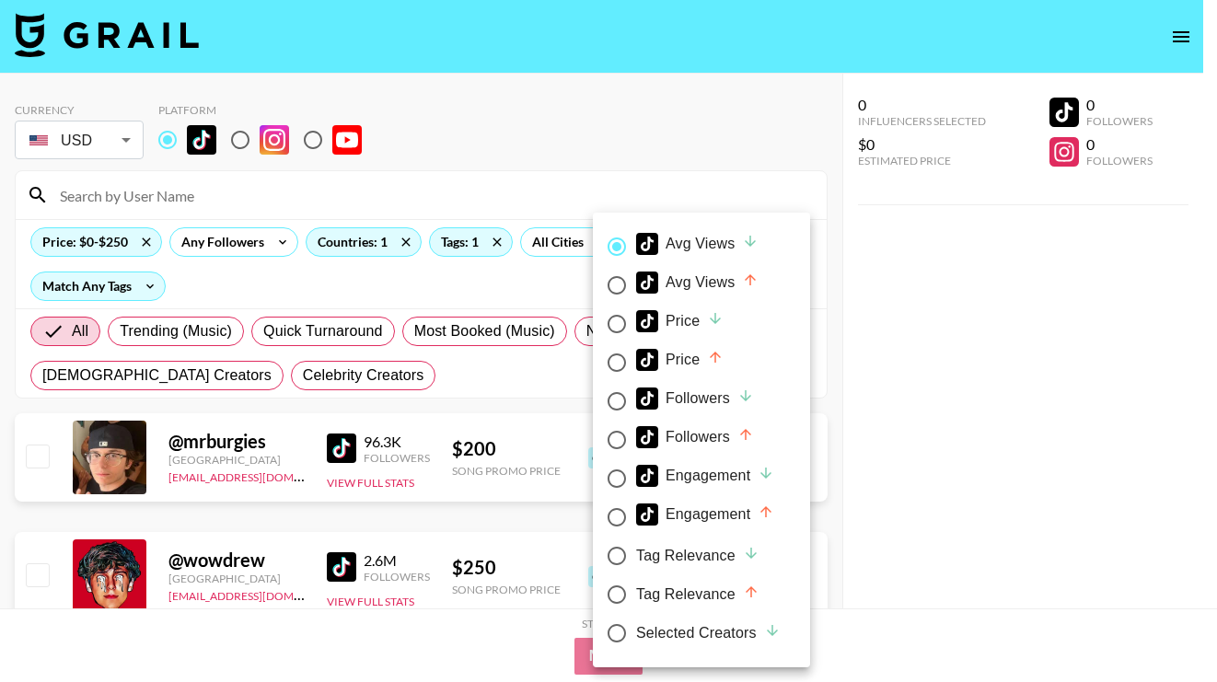
click at [878, 307] on div at bounding box center [608, 341] width 1217 height 682
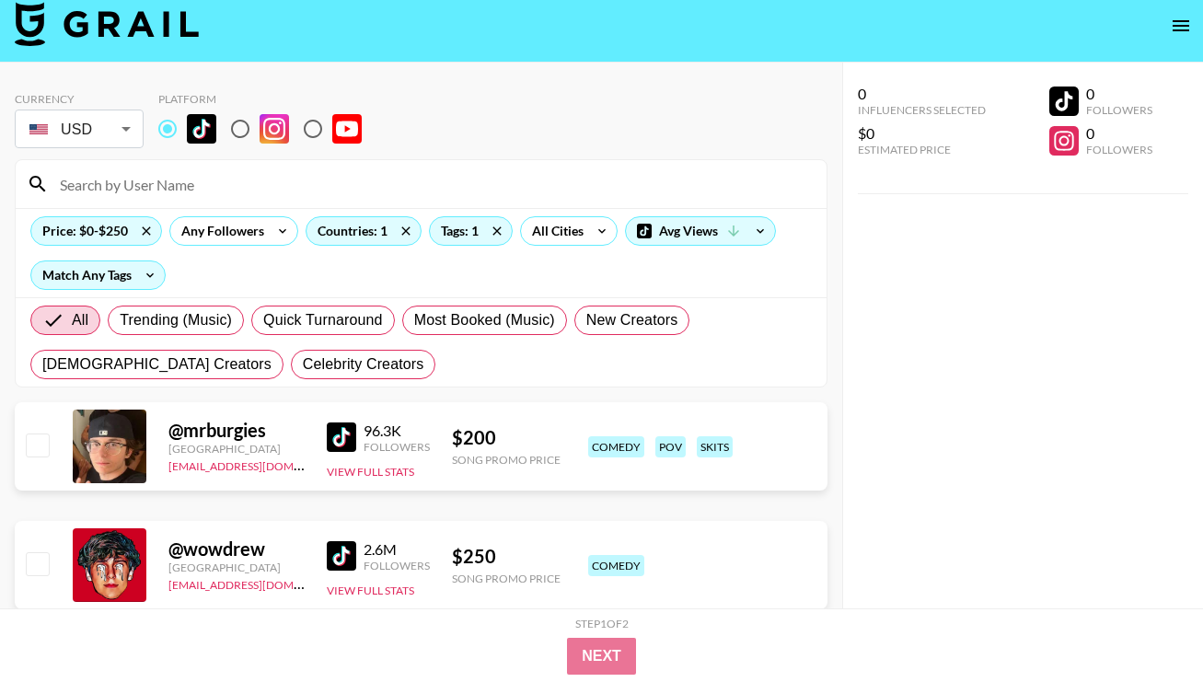
scroll to position [94, 0]
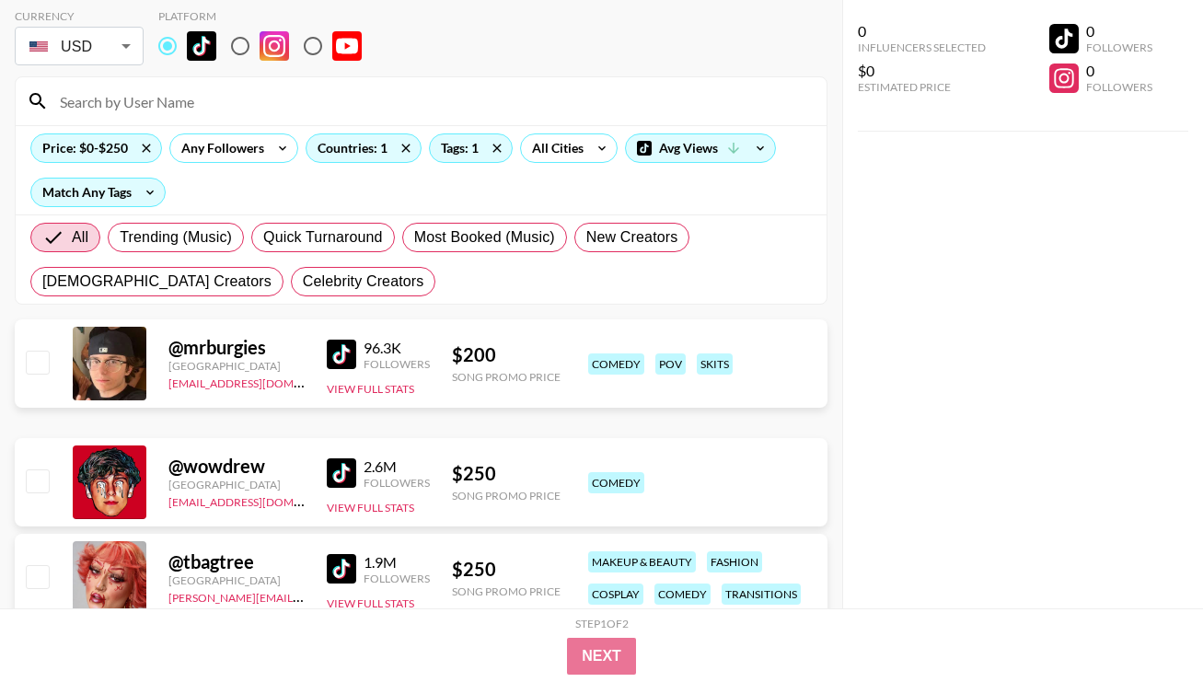
click at [354, 359] on img at bounding box center [341, 354] width 29 height 29
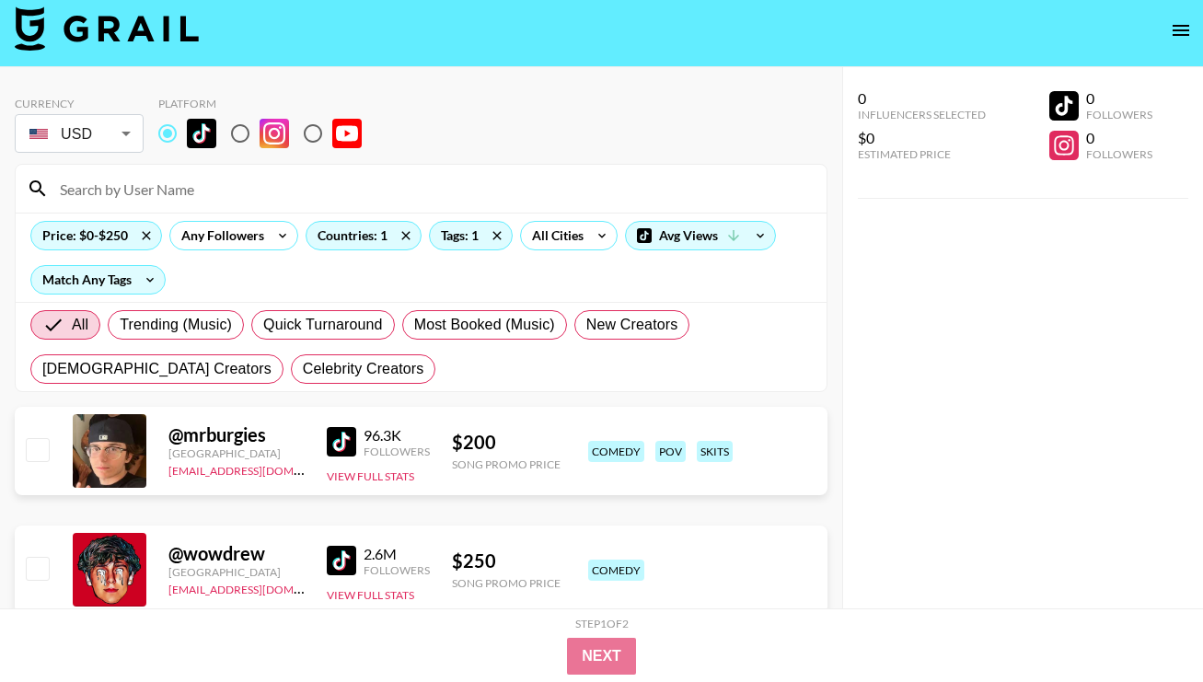
scroll to position [0, 0]
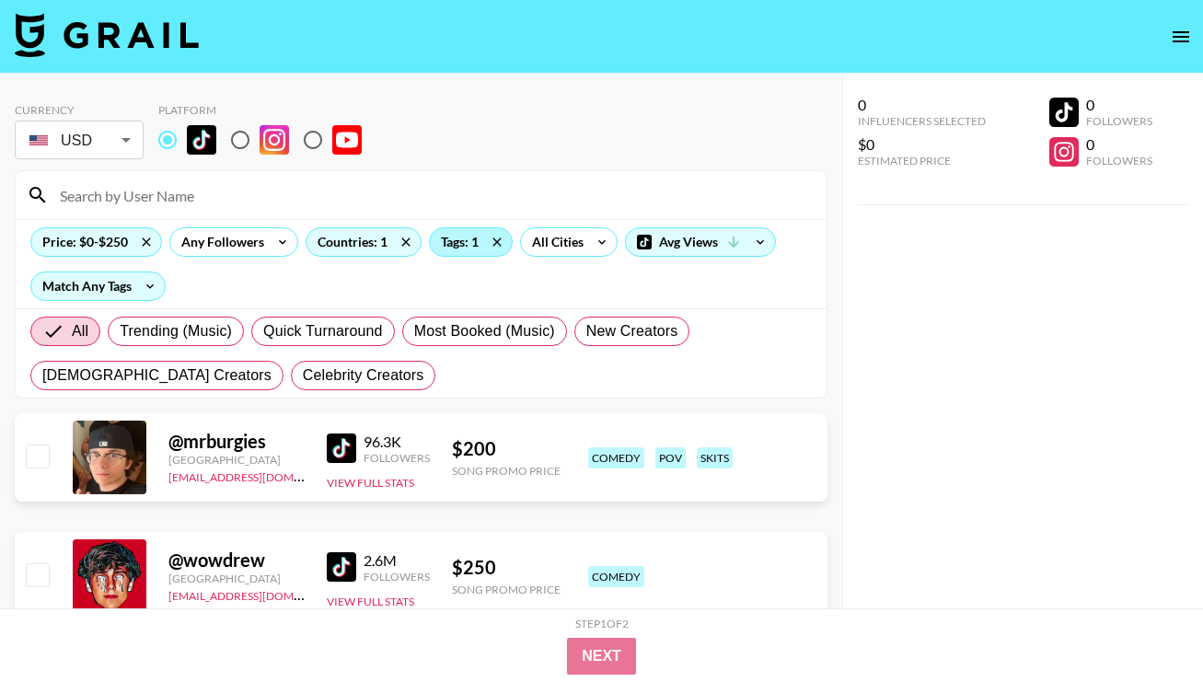
click at [474, 246] on div "Tags: 1" at bounding box center [471, 242] width 82 height 28
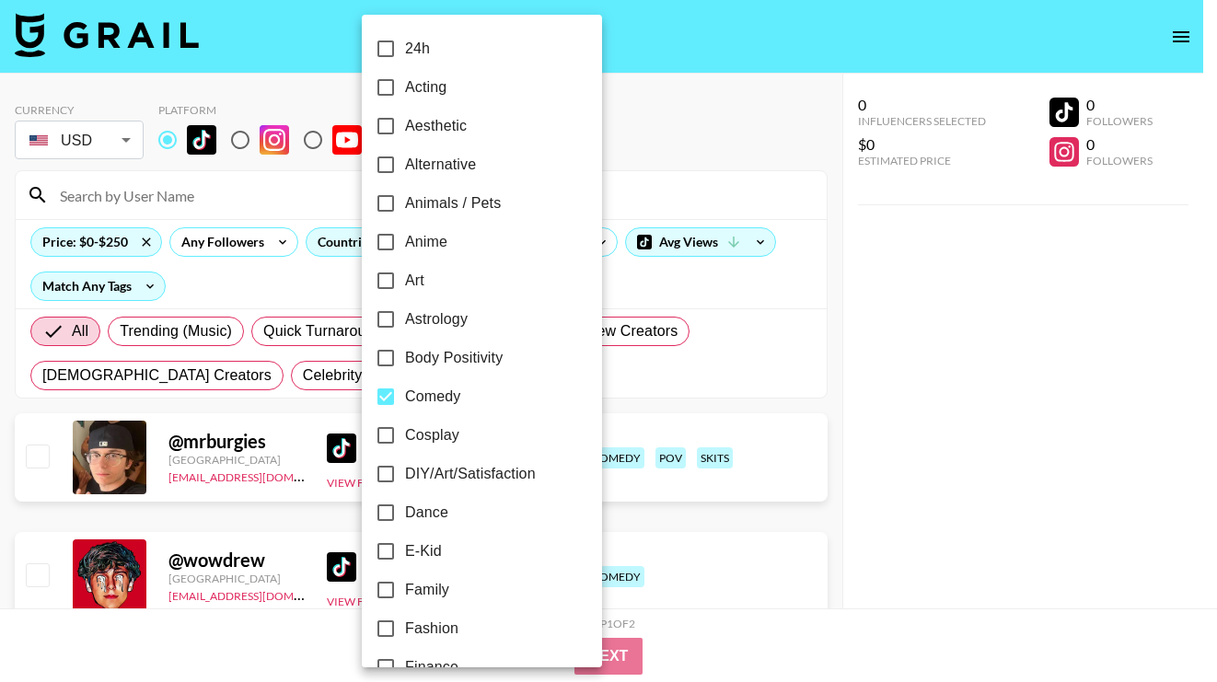
click at [456, 213] on span "Animals / Pets" at bounding box center [453, 203] width 96 height 22
click at [405, 213] on input "Animals / Pets" at bounding box center [385, 203] width 39 height 39
checkbox input "true"
click at [883, 468] on div at bounding box center [608, 341] width 1217 height 682
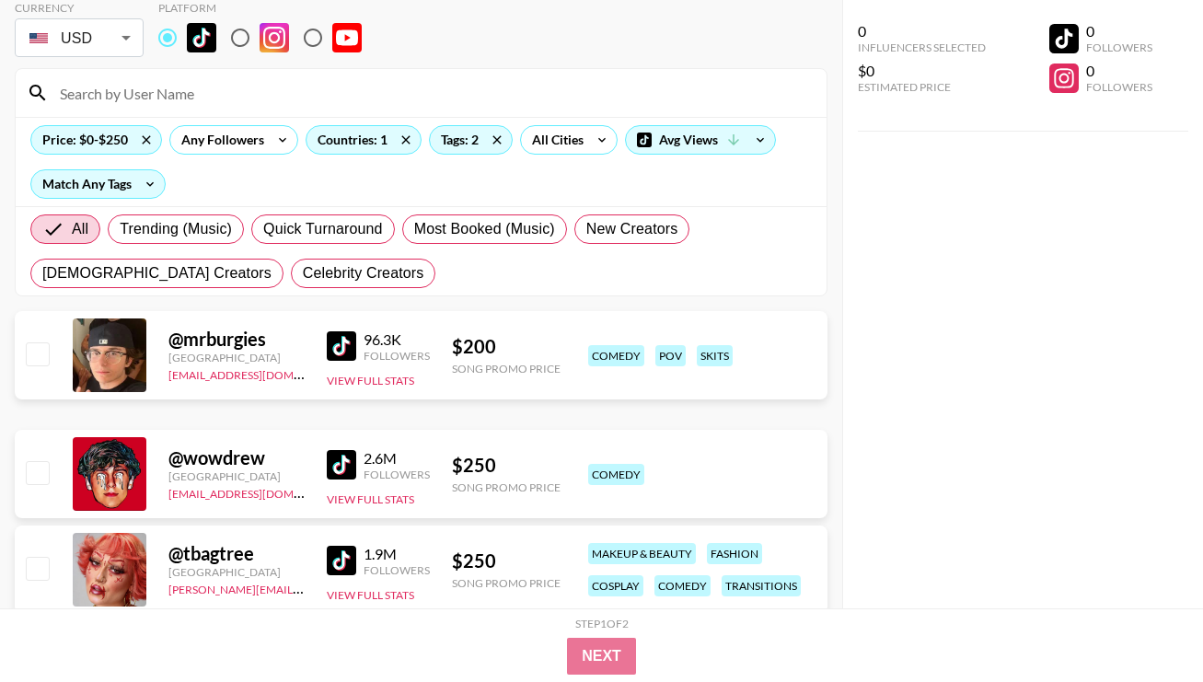
scroll to position [110, 0]
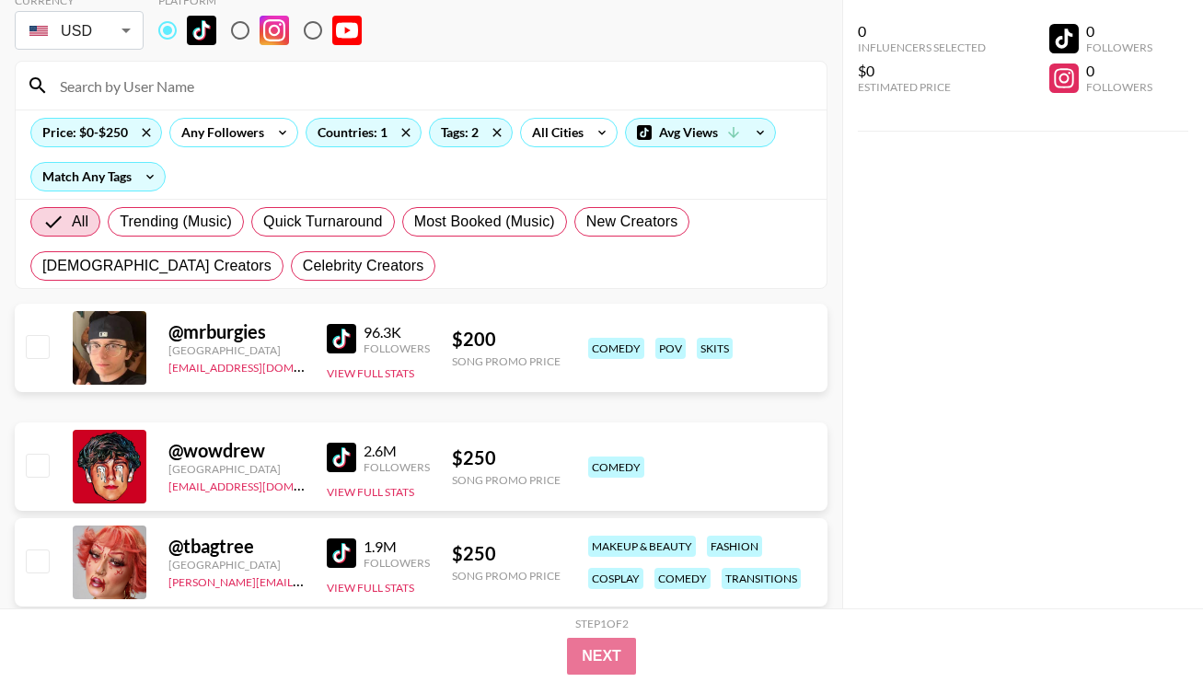
click at [681, 110] on div "Price: $0-$250 Any Followers Countries: 1 Tags: 2 All Cities Avg Views Match An…" at bounding box center [421, 154] width 811 height 89
click at [689, 129] on div "Avg Views" at bounding box center [700, 133] width 149 height 28
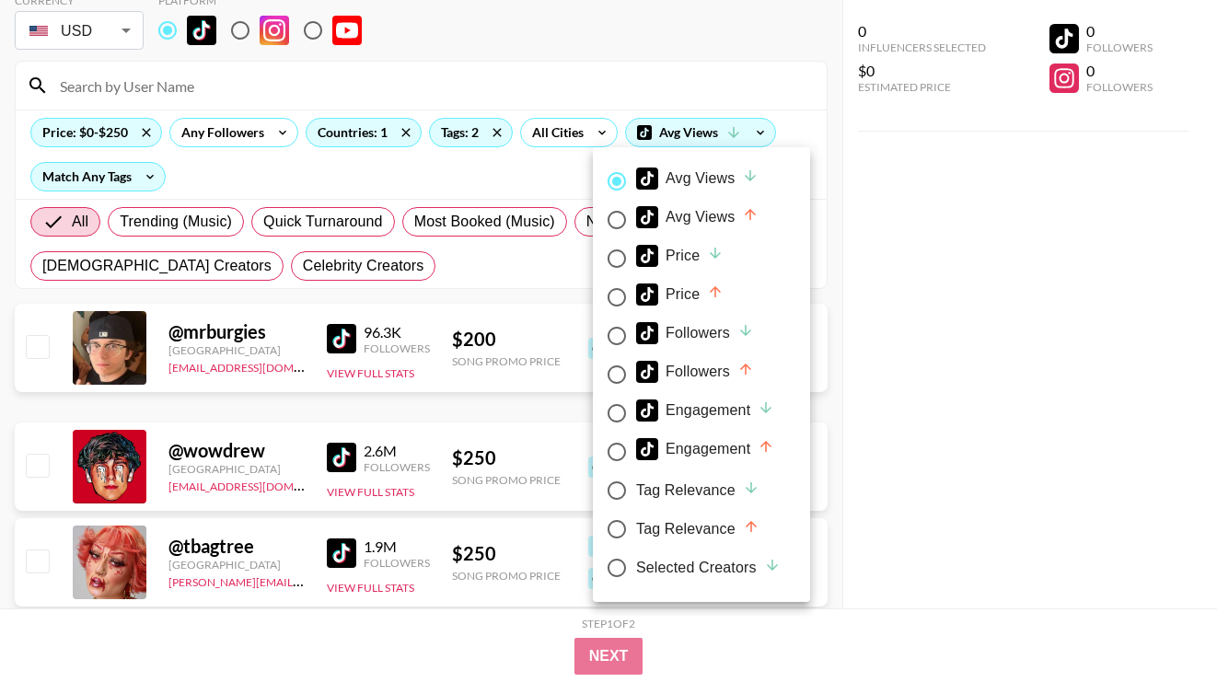
click at [738, 408] on div "Engagement" at bounding box center [705, 411] width 138 height 22
click at [636, 408] on input "Engagement" at bounding box center [616, 413] width 39 height 39
radio input "true"
radio input "false"
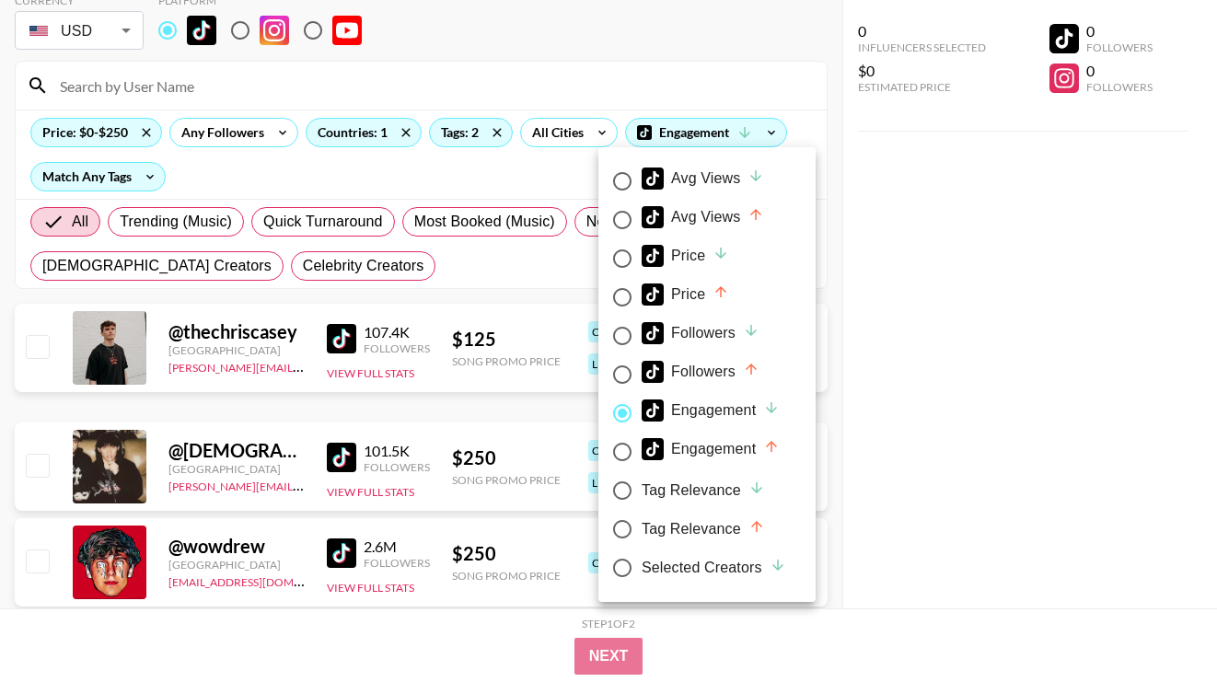
click at [954, 327] on div at bounding box center [608, 341] width 1217 height 682
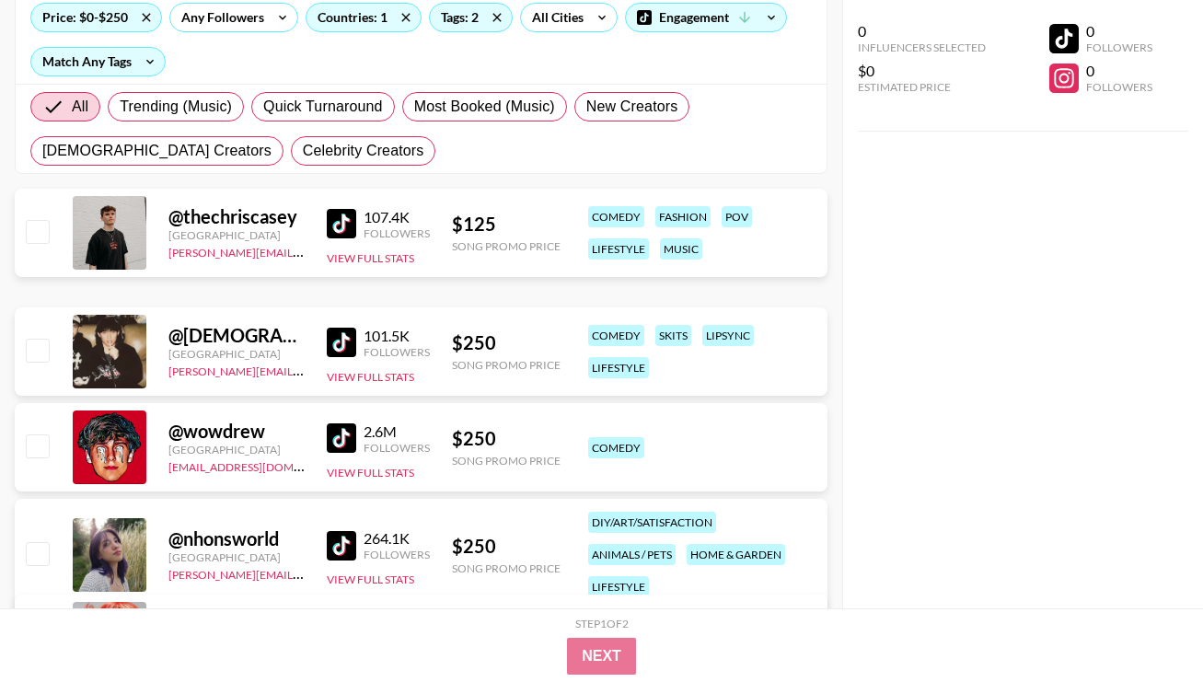
scroll to position [321, 0]
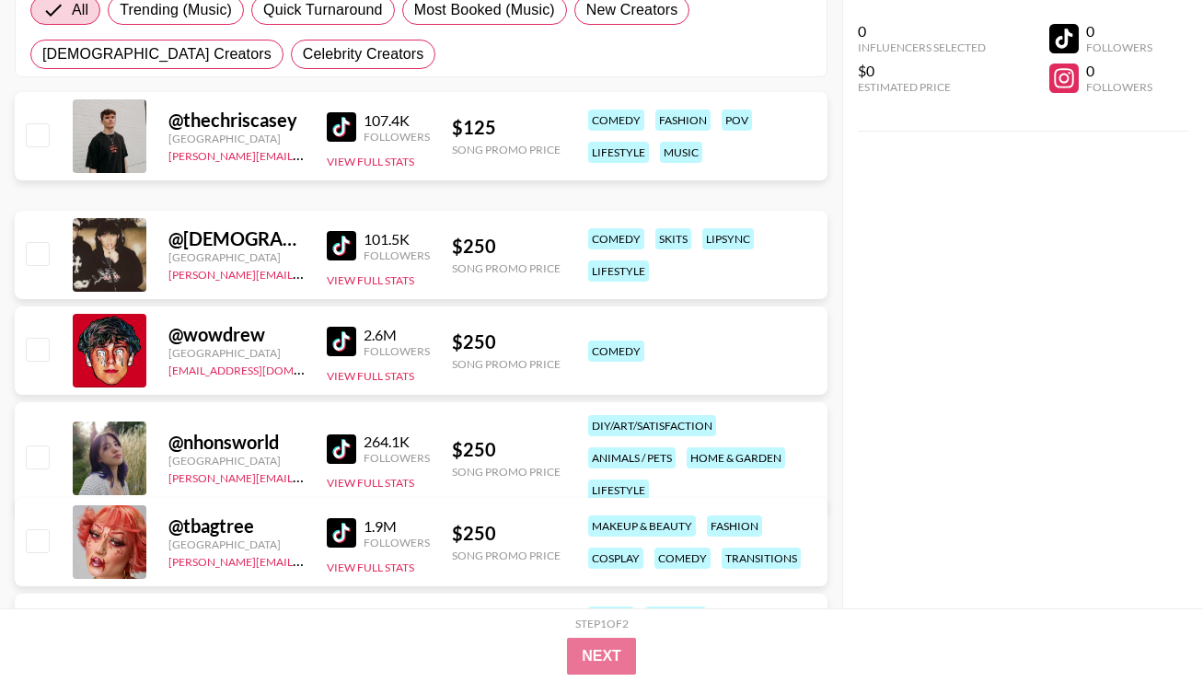
click at [335, 246] on img at bounding box center [341, 245] width 29 height 29
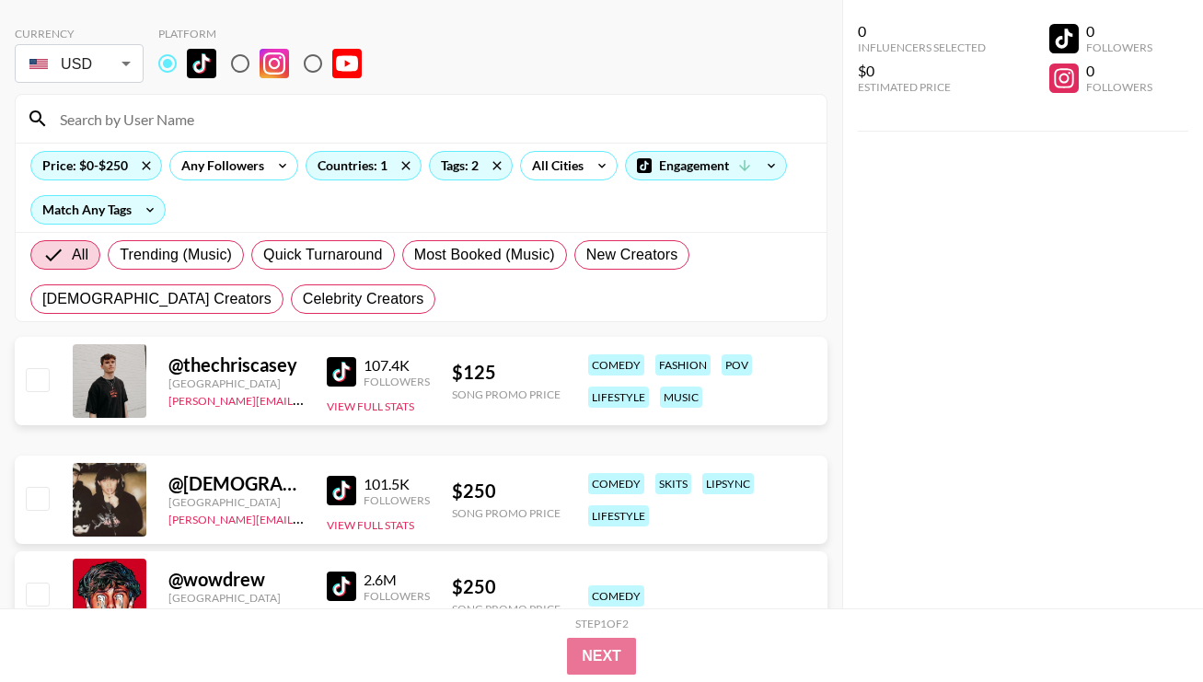
scroll to position [0, 0]
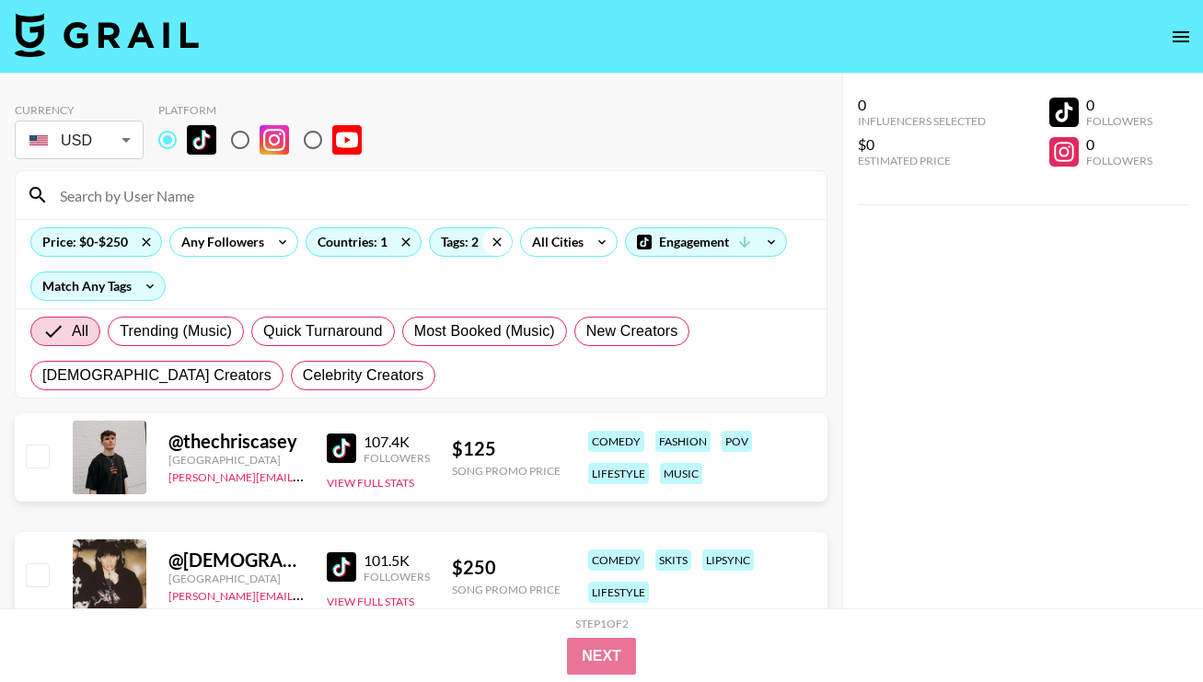
click at [502, 240] on icon at bounding box center [496, 242] width 29 height 28
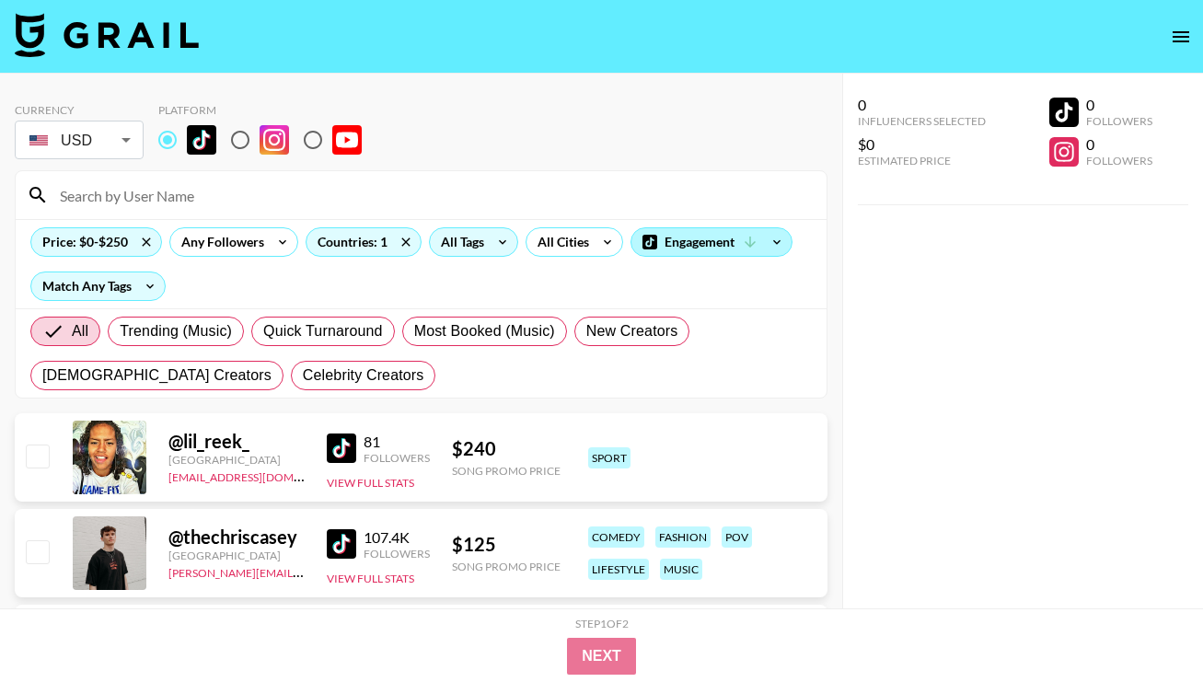
click at [719, 239] on div "Engagement" at bounding box center [712, 242] width 160 height 28
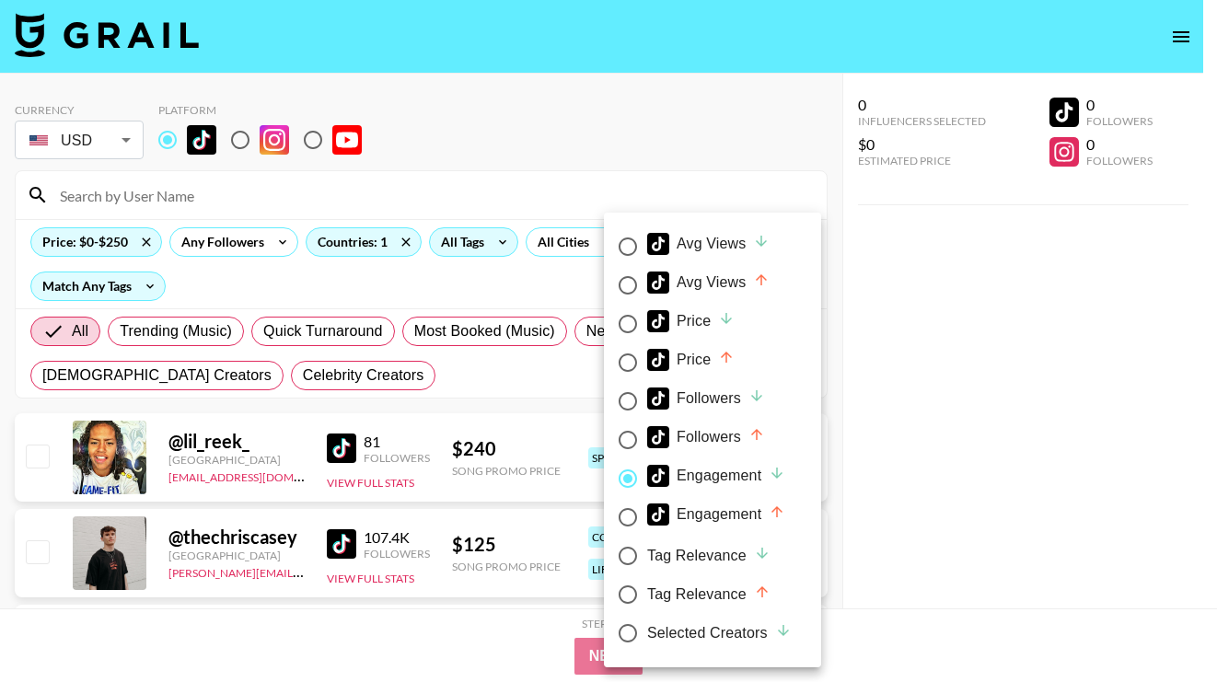
click at [704, 555] on div "Tag Relevance" at bounding box center [708, 556] width 123 height 22
click at [647, 555] on input "Tag Relevance" at bounding box center [628, 556] width 39 height 39
radio input "true"
radio input "false"
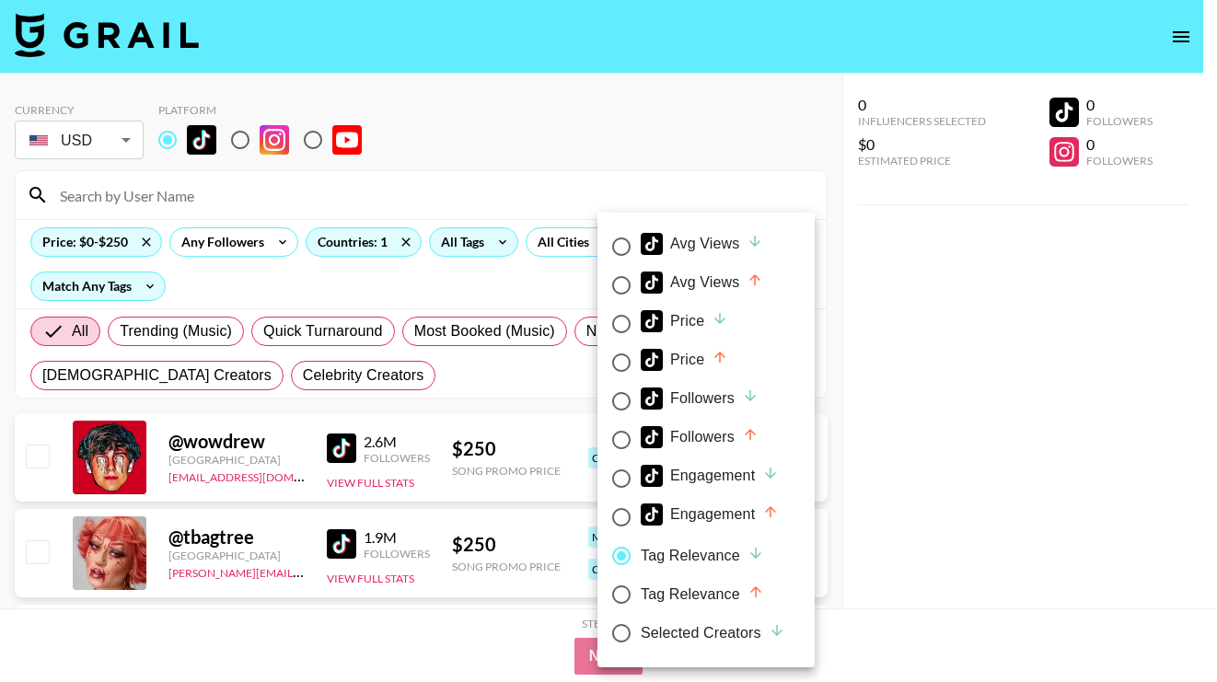
drag, startPoint x: 690, startPoint y: 362, endPoint x: 690, endPoint y: 341, distance: 21.2
click at [690, 362] on div "Price" at bounding box center [684, 360] width 87 height 22
click at [641, 362] on input "Price" at bounding box center [621, 362] width 39 height 39
radio input "true"
radio input "false"
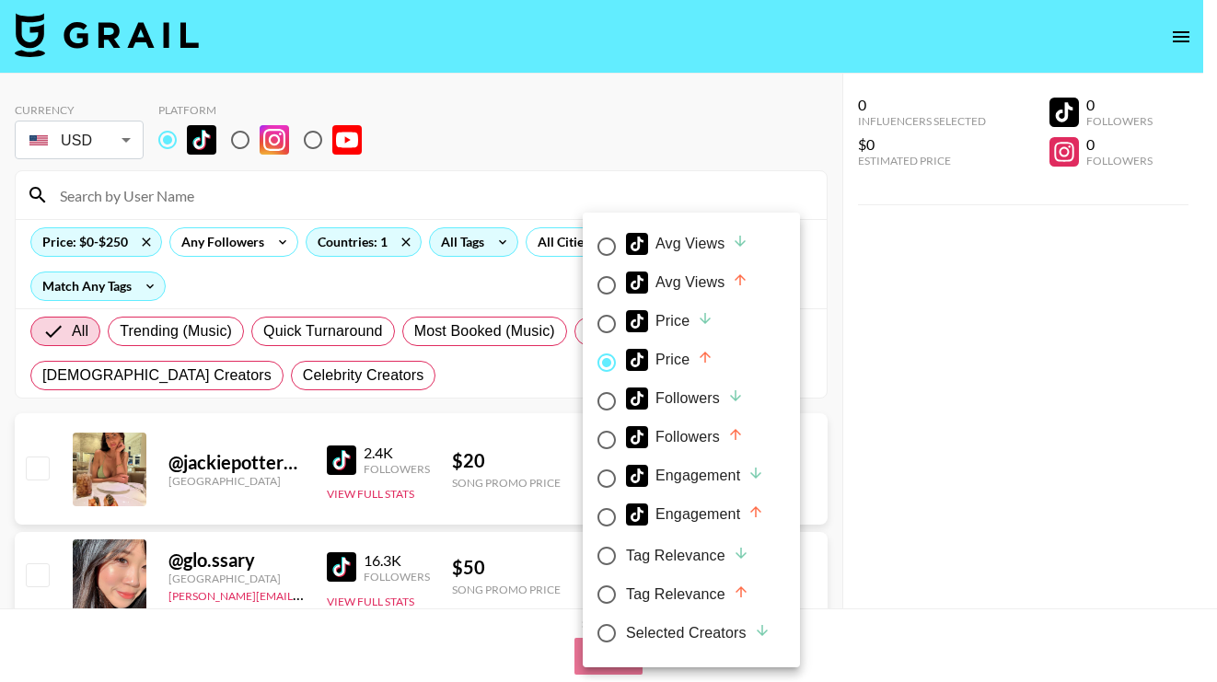
click at [688, 319] on div "Price" at bounding box center [669, 321] width 87 height 22
click at [626, 319] on input "Price" at bounding box center [606, 324] width 39 height 39
radio input "true"
radio input "false"
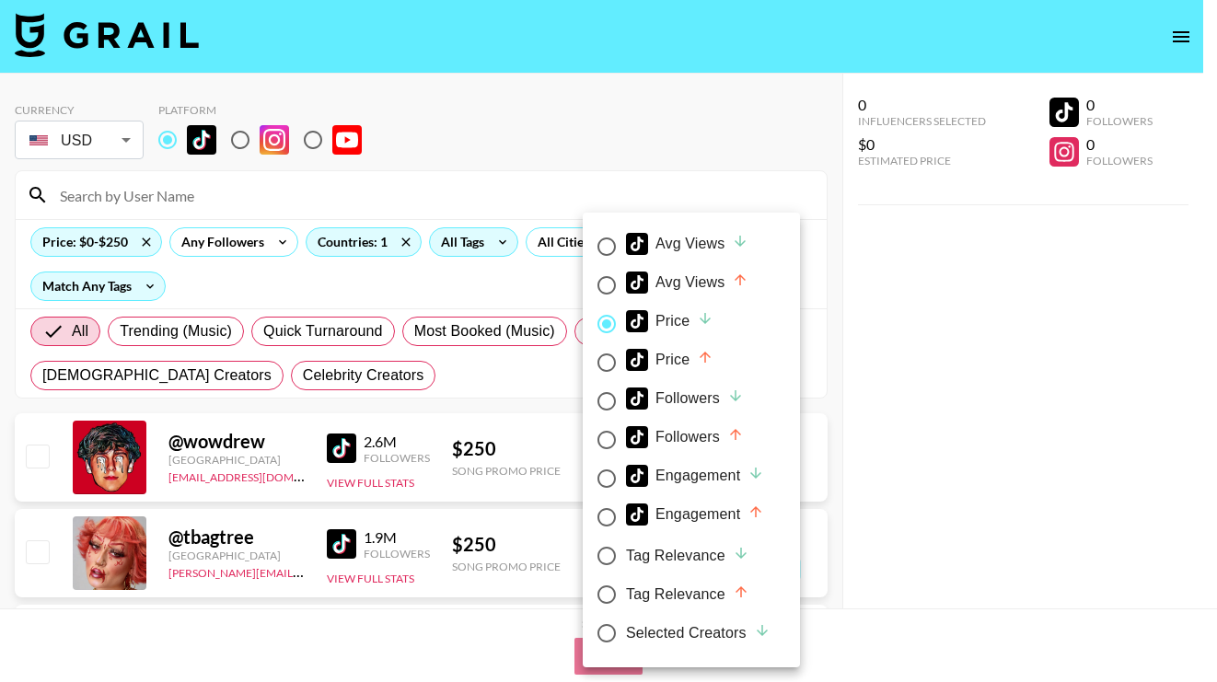
click at [884, 325] on div at bounding box center [608, 341] width 1217 height 682
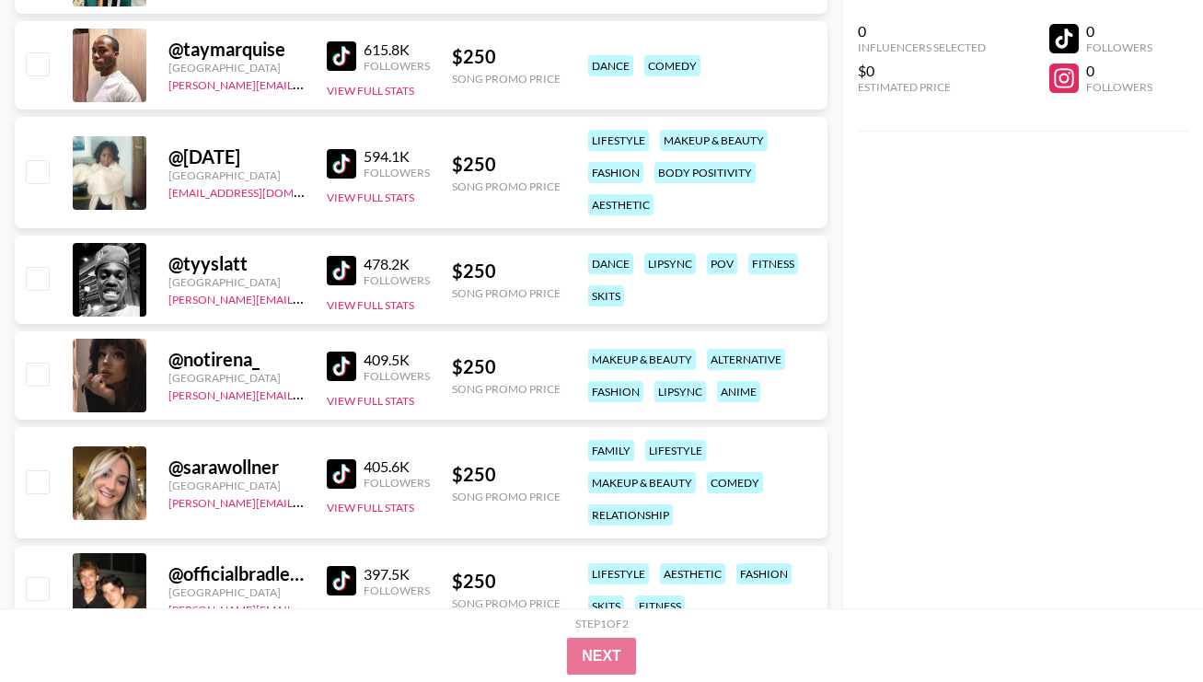
scroll to position [1020, 0]
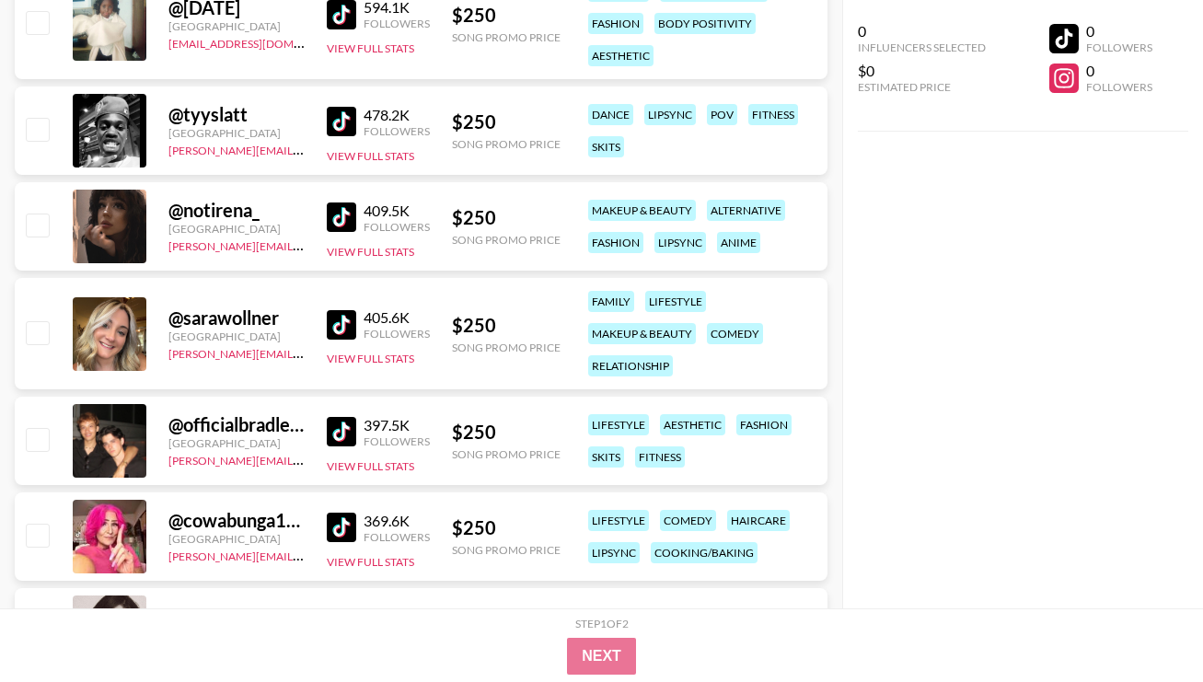
click at [351, 215] on img at bounding box center [341, 217] width 29 height 29
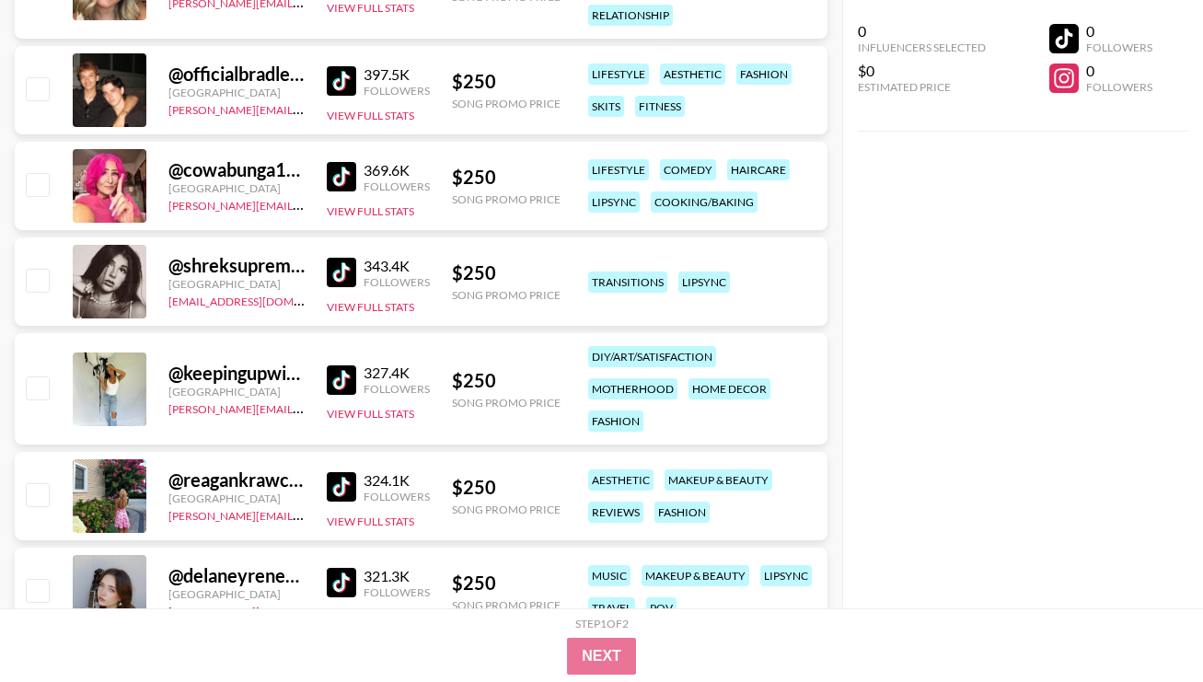
scroll to position [1372, 0]
click at [334, 265] on img at bounding box center [341, 271] width 29 height 29
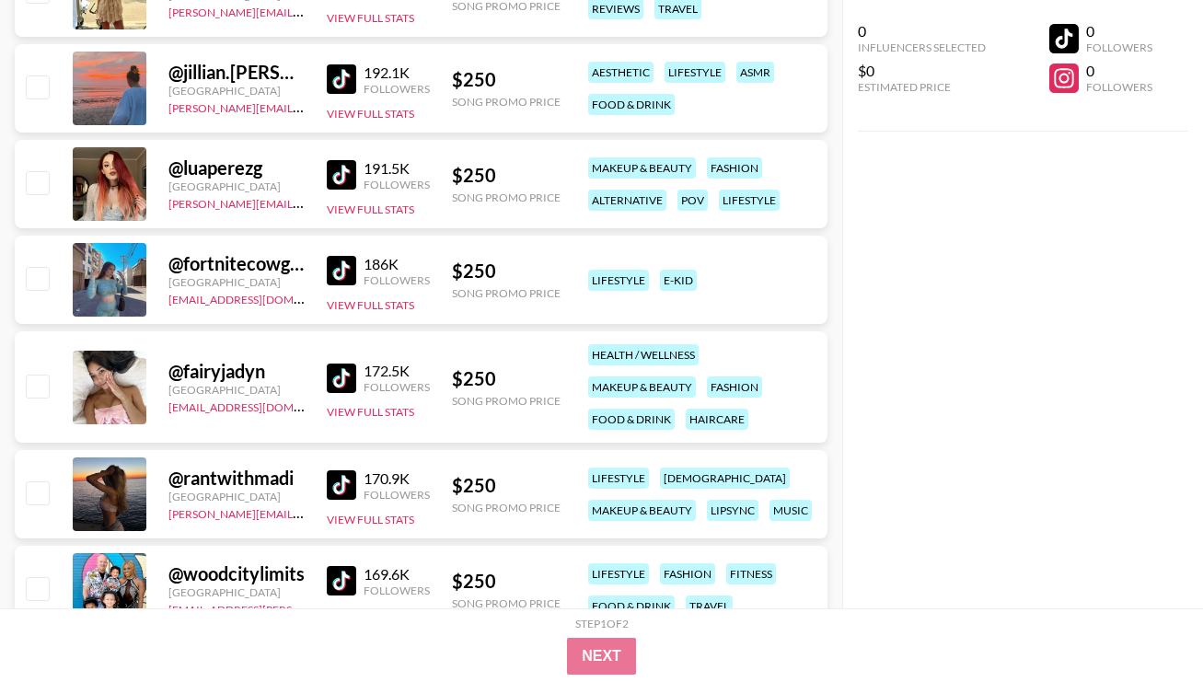
scroll to position [2350, 0]
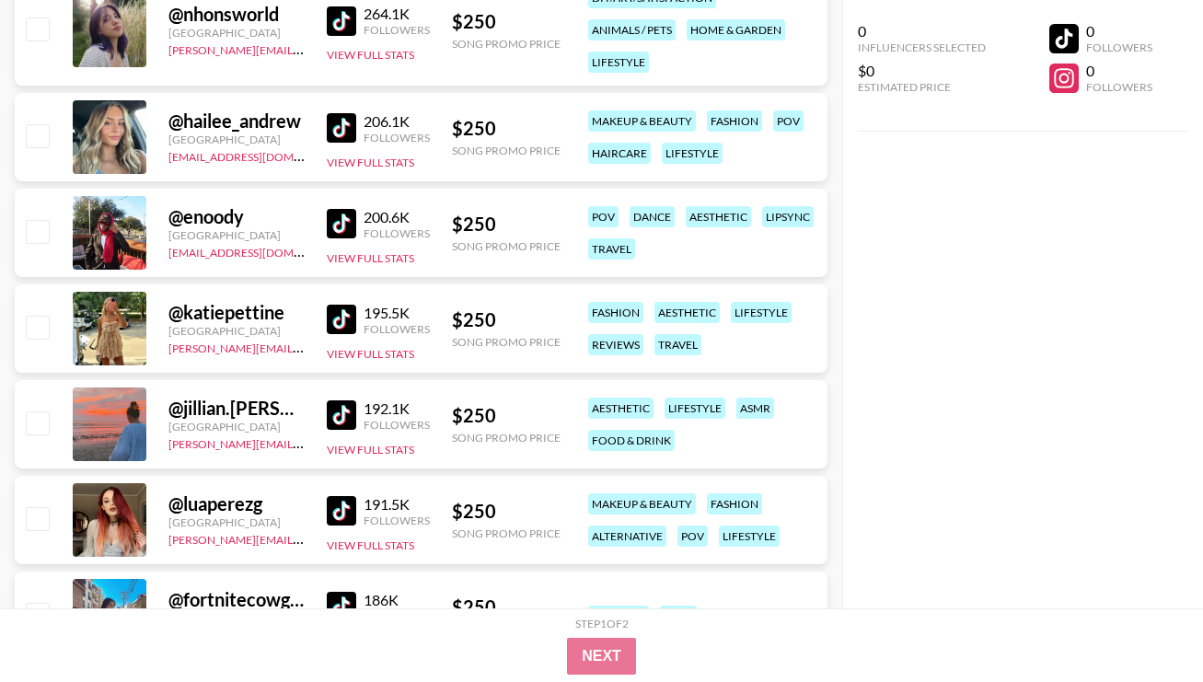
click at [354, 516] on img at bounding box center [341, 510] width 29 height 29
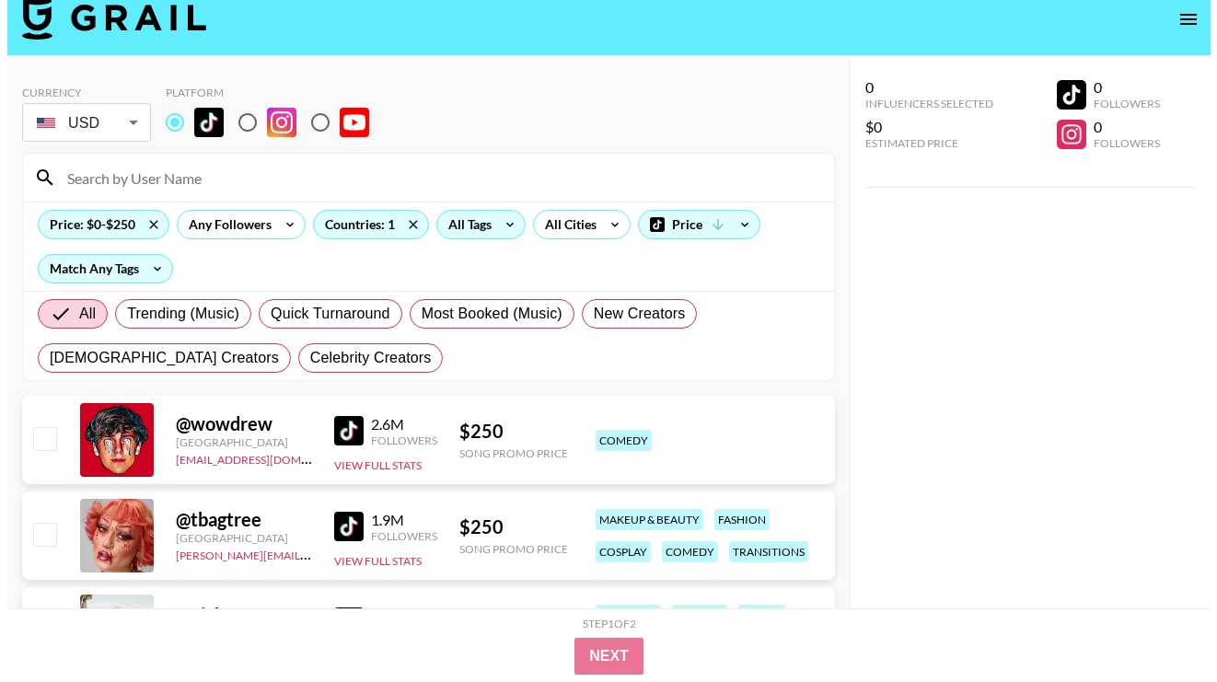
scroll to position [0, 0]
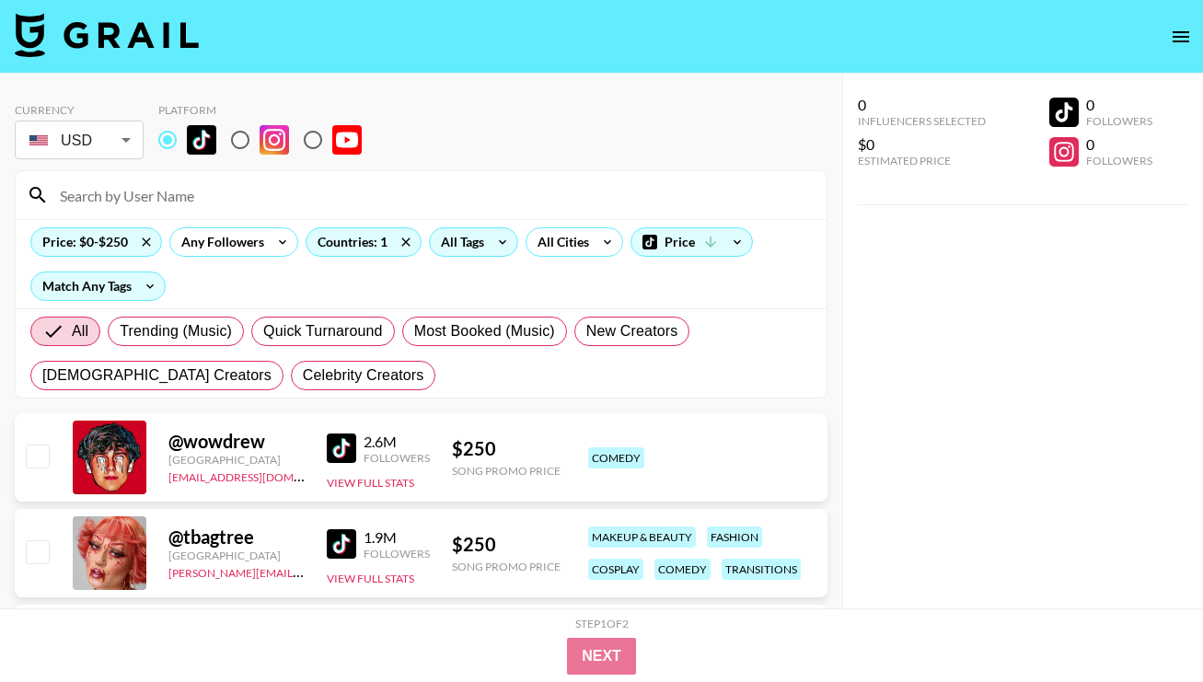
click at [484, 232] on div "All Tags" at bounding box center [473, 241] width 89 height 29
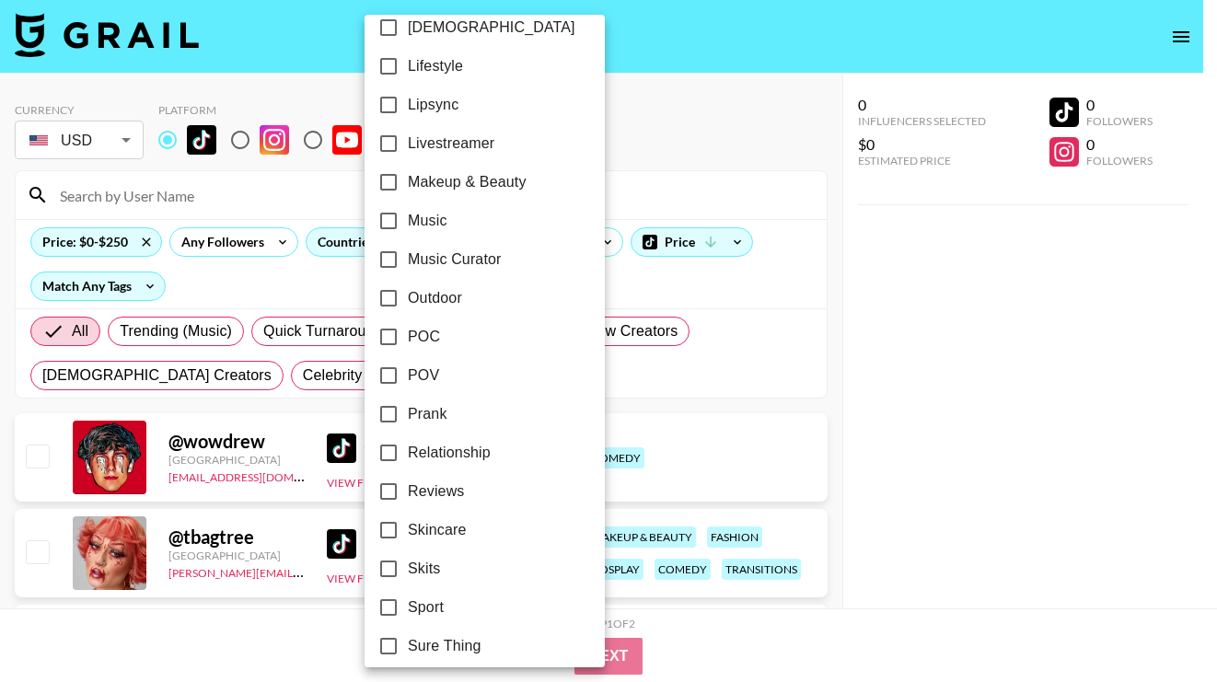
scroll to position [944, 0]
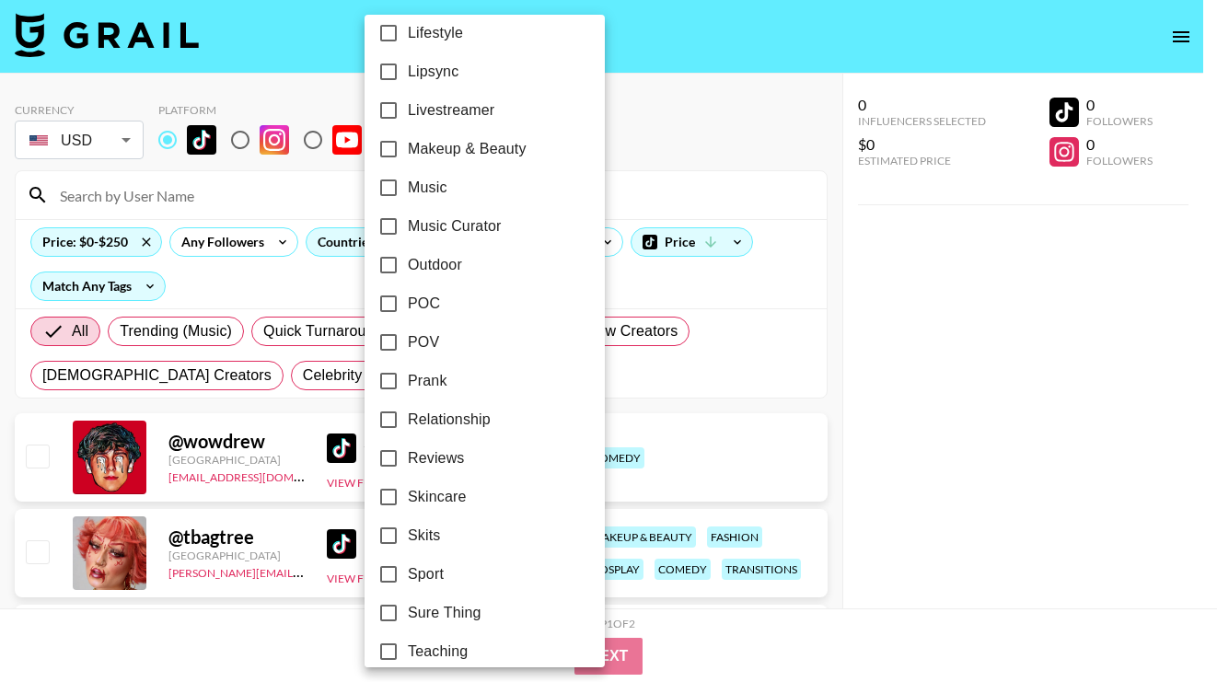
click at [436, 187] on span "Music" at bounding box center [428, 188] width 40 height 22
click at [408, 187] on input "Music" at bounding box center [388, 187] width 39 height 39
checkbox input "true"
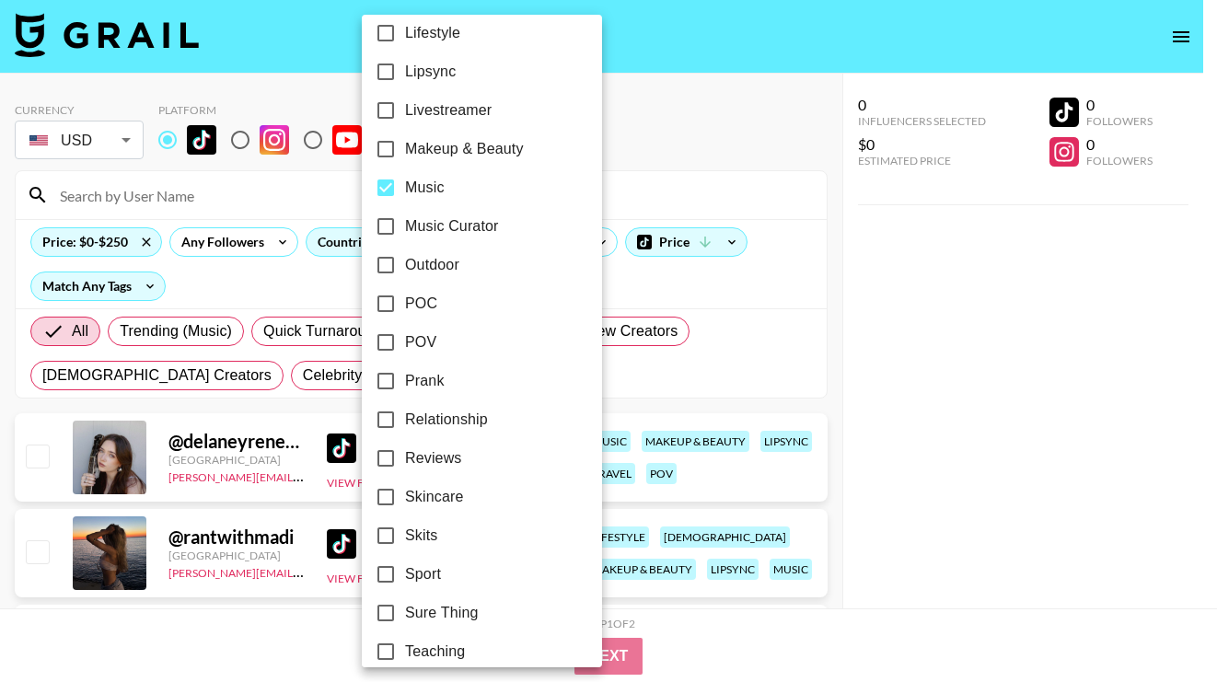
click at [438, 226] on span "Music Curator" at bounding box center [452, 226] width 94 height 22
click at [405, 226] on input "Music Curator" at bounding box center [385, 226] width 39 height 39
checkbox input "true"
click at [429, 77] on span "Lipsync" at bounding box center [430, 72] width 51 height 22
click at [405, 77] on input "Lipsync" at bounding box center [385, 71] width 39 height 39
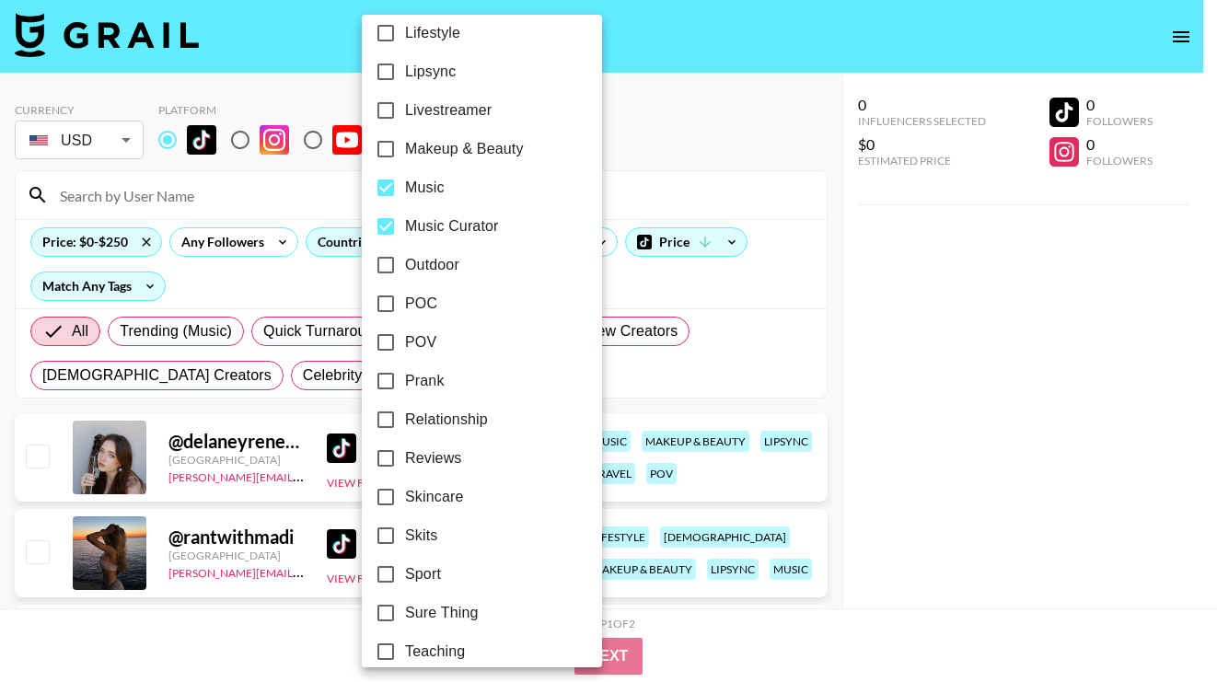
checkbox input "true"
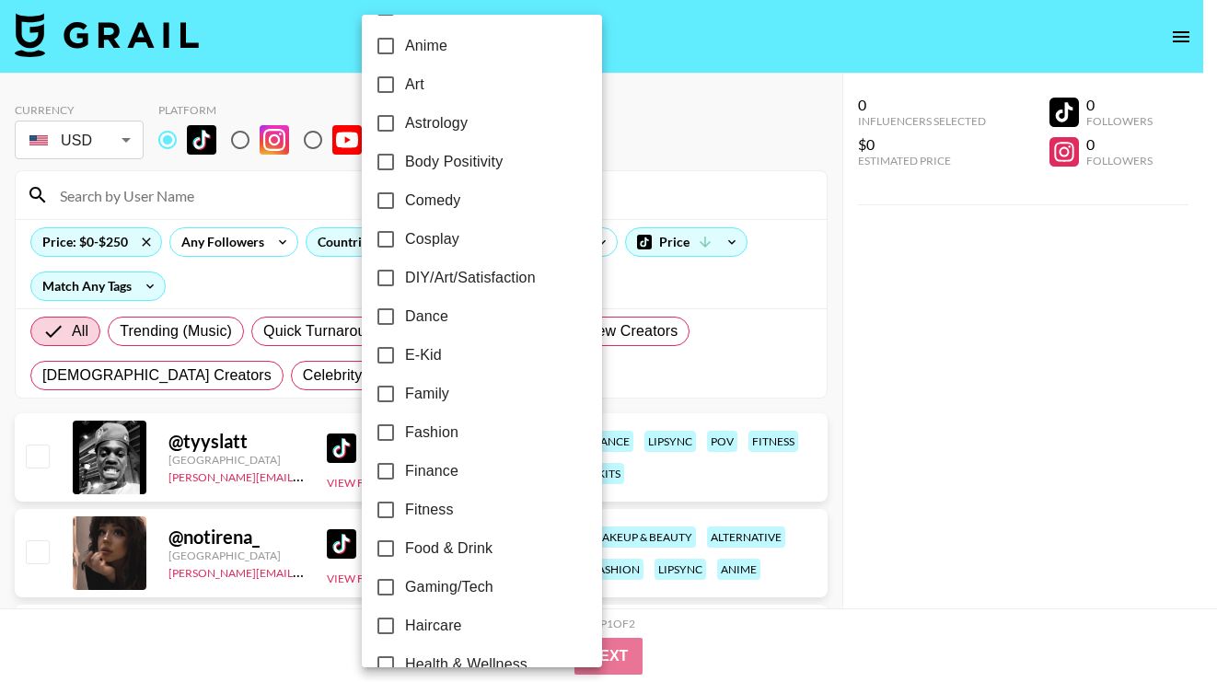
scroll to position [15, 0]
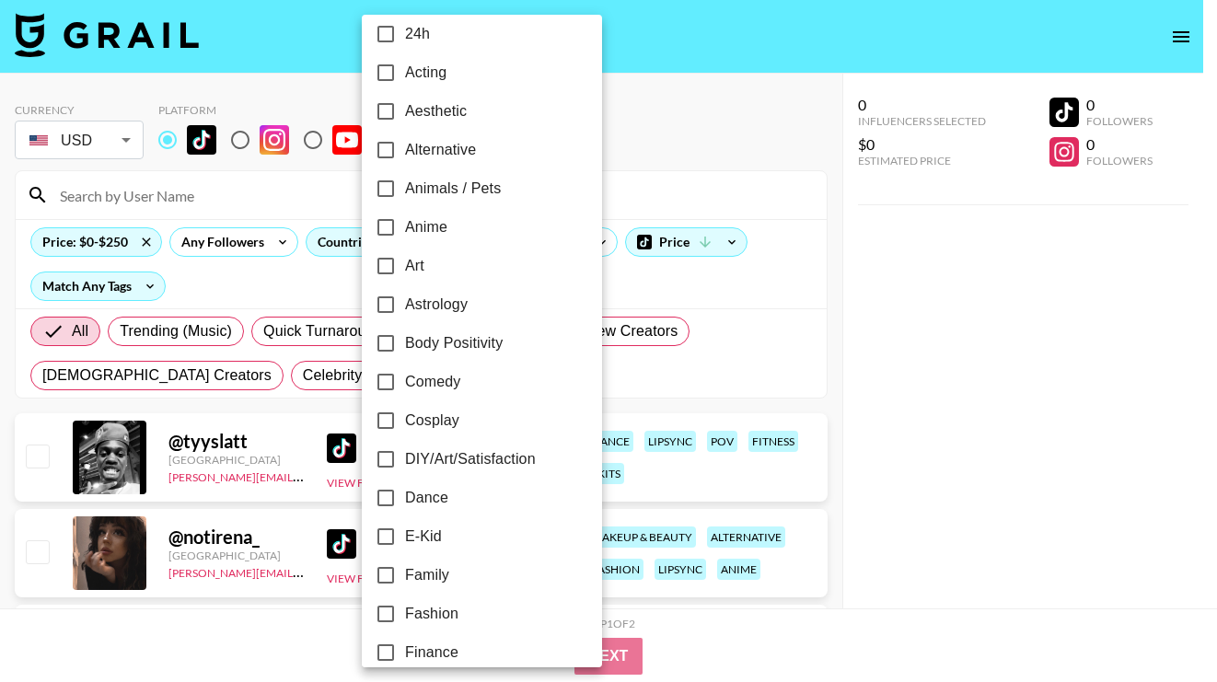
click at [454, 107] on span "Aesthetic" at bounding box center [436, 111] width 62 height 22
click at [405, 107] on input "Aesthetic" at bounding box center [385, 111] width 39 height 39
checkbox input "true"
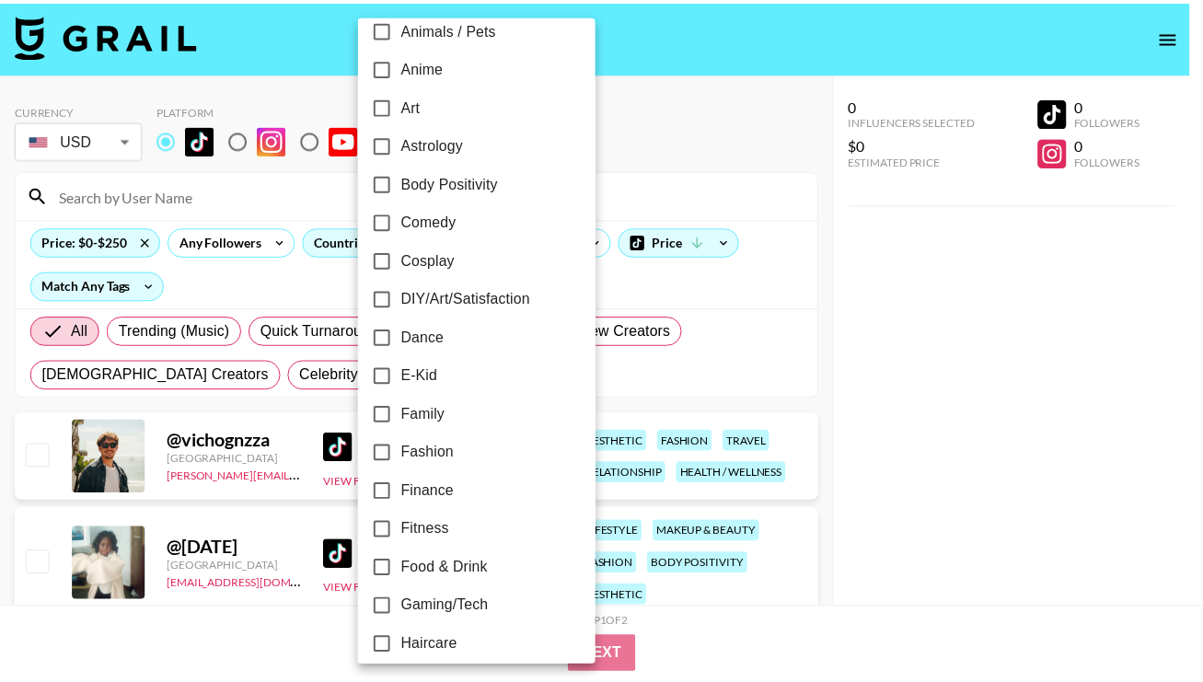
scroll to position [296, 0]
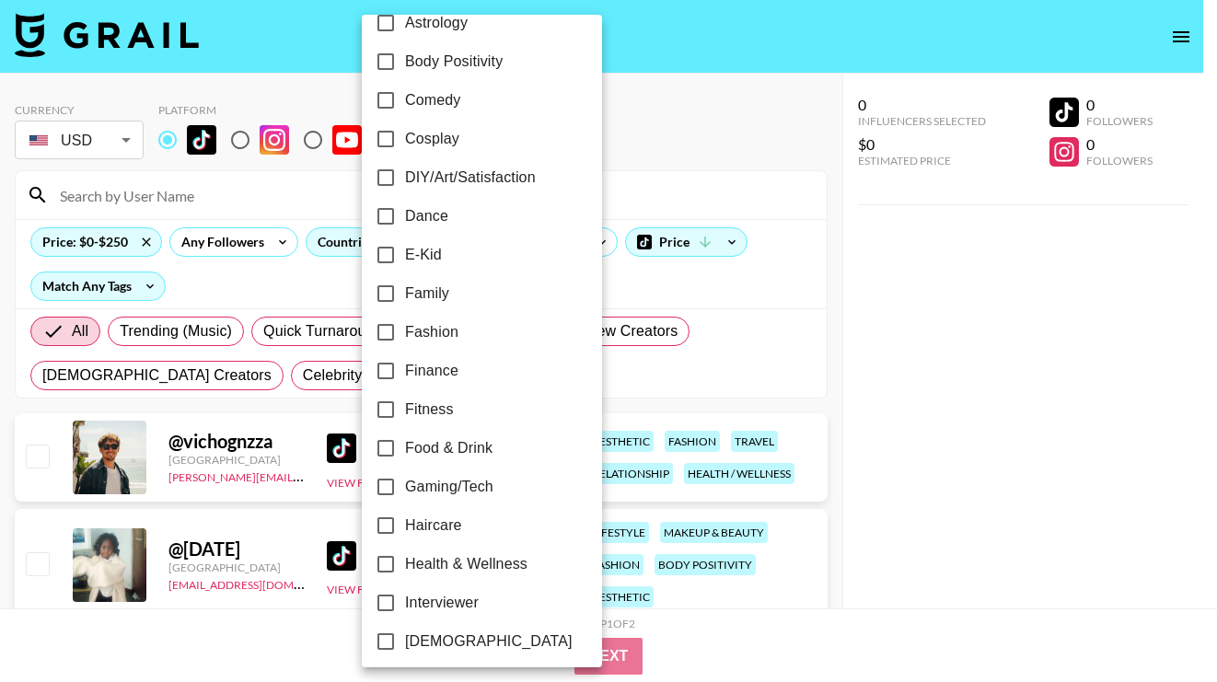
click at [806, 351] on div at bounding box center [608, 341] width 1217 height 682
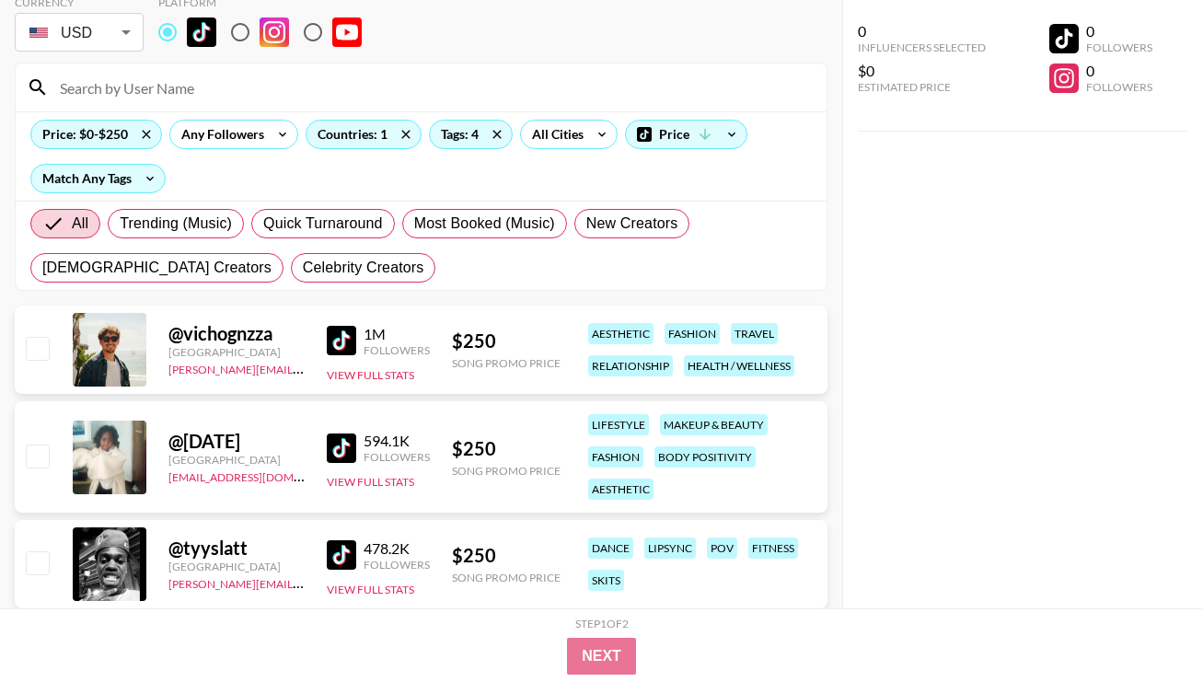
scroll to position [109, 0]
click at [352, 338] on img at bounding box center [341, 339] width 29 height 29
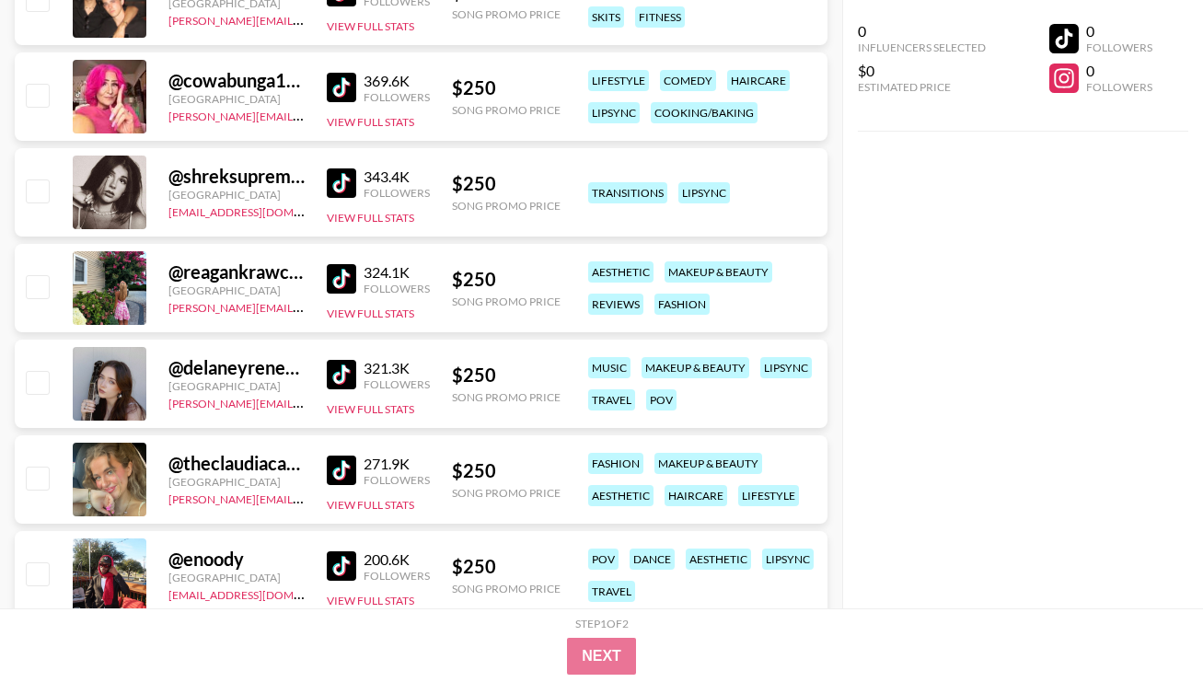
scroll to position [864, 0]
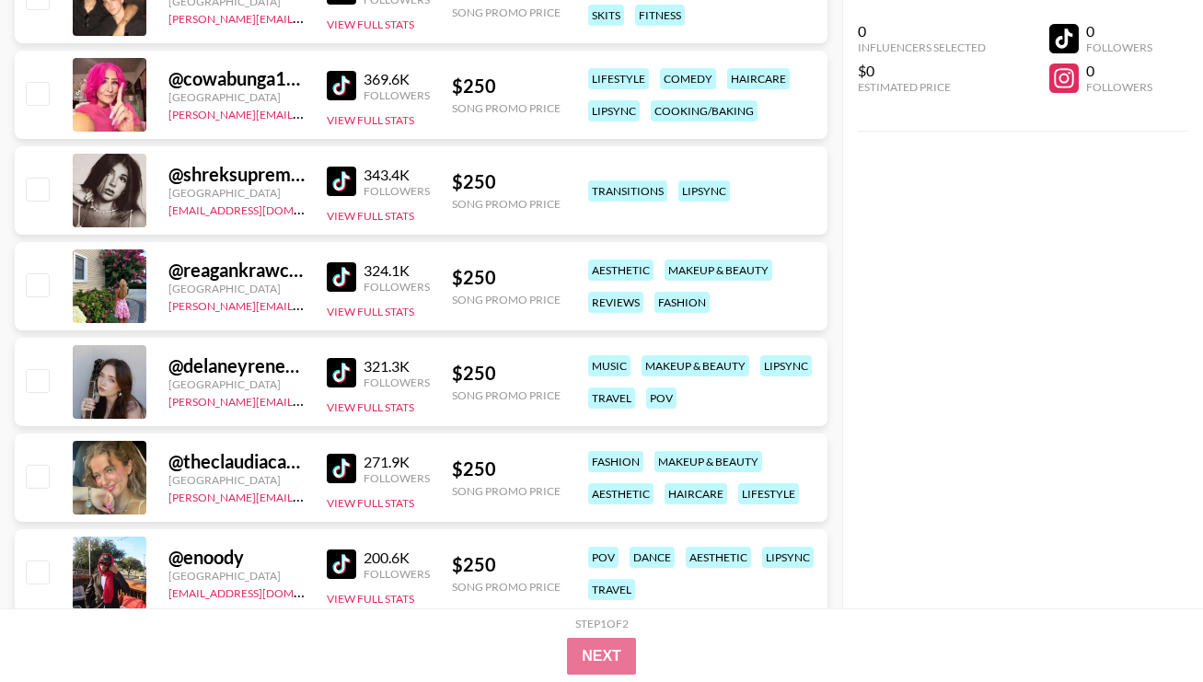
click at [331, 268] on img at bounding box center [341, 276] width 29 height 29
click at [343, 377] on img at bounding box center [341, 372] width 29 height 29
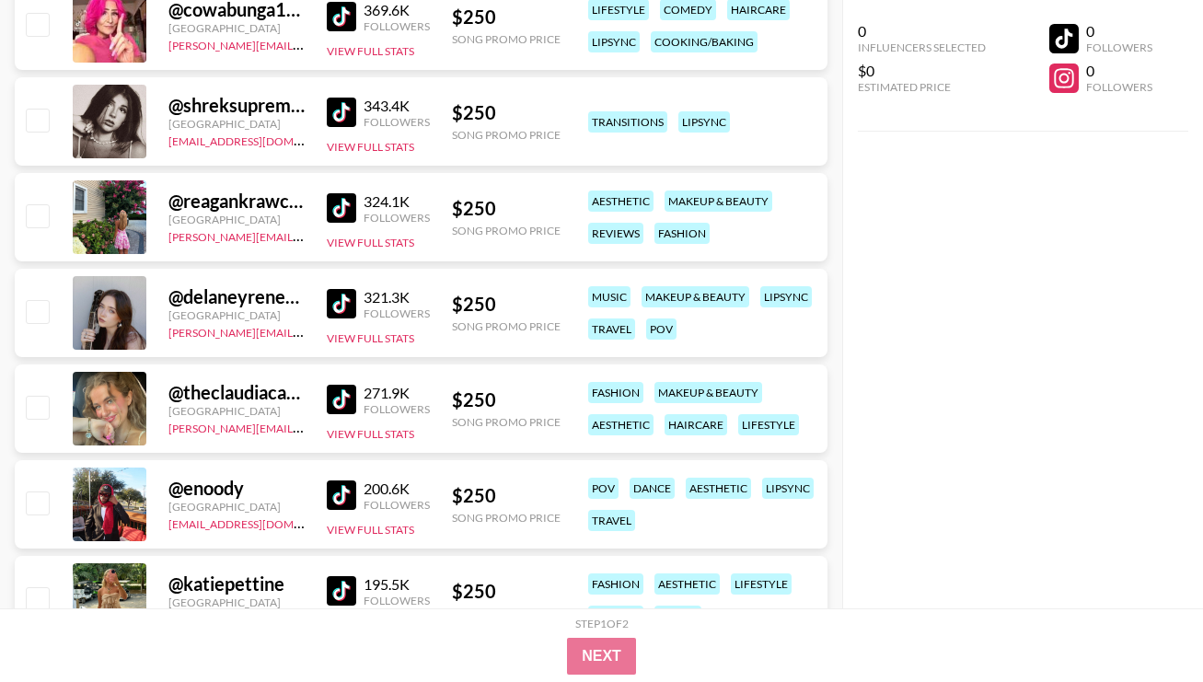
scroll to position [969, 0]
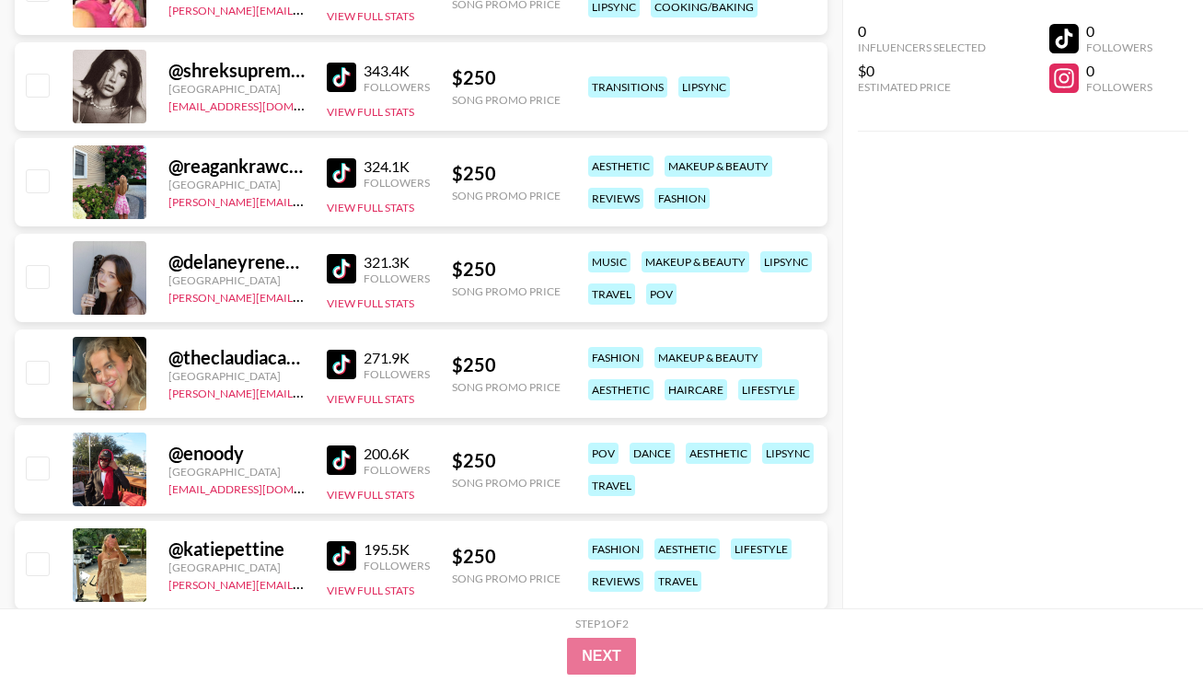
click at [338, 362] on img at bounding box center [341, 364] width 29 height 29
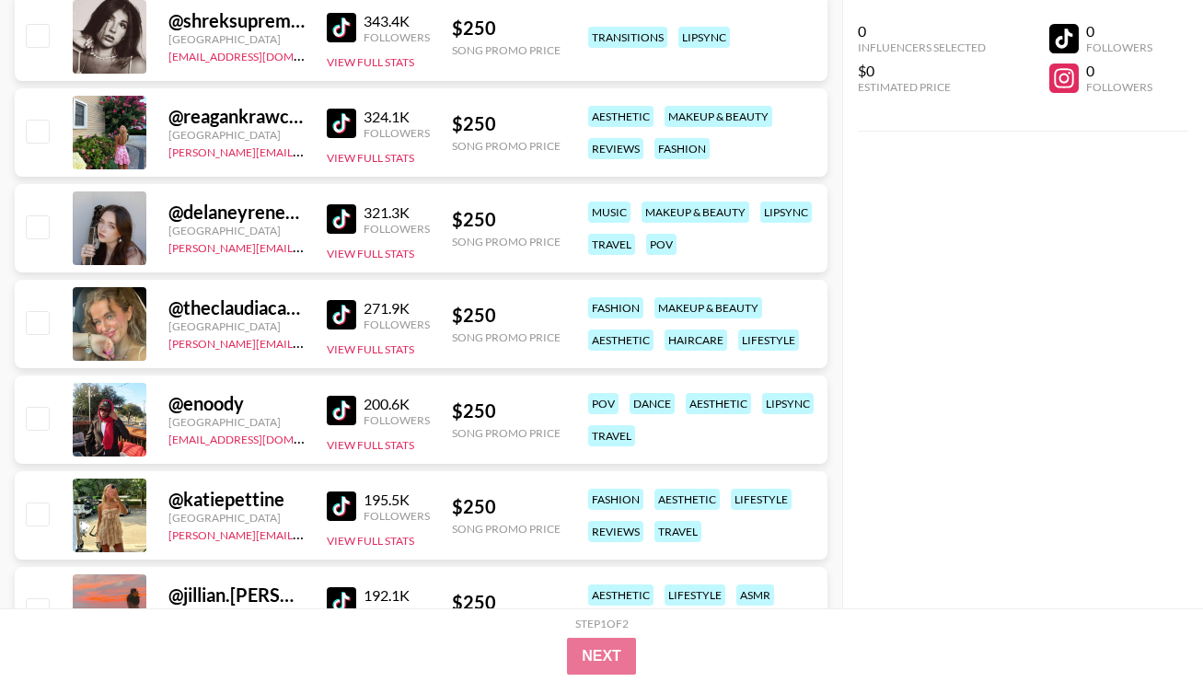
scroll to position [1247, 0]
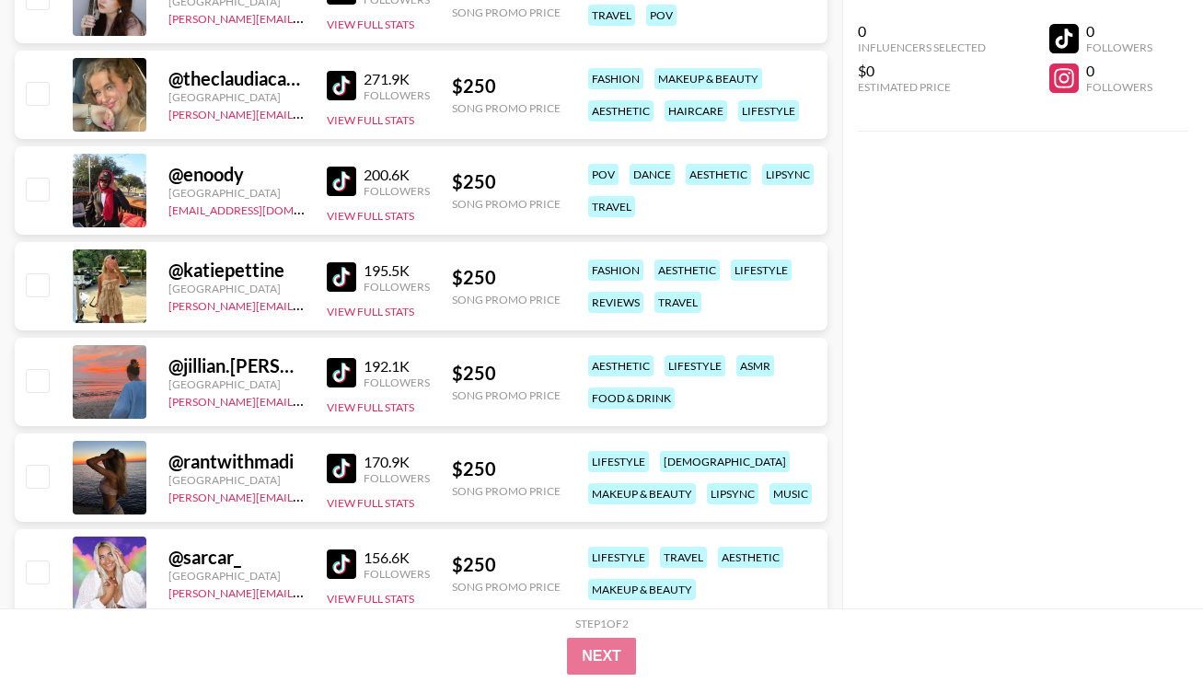
click at [339, 277] on img at bounding box center [341, 276] width 29 height 29
